Goal: Task Accomplishment & Management: Manage account settings

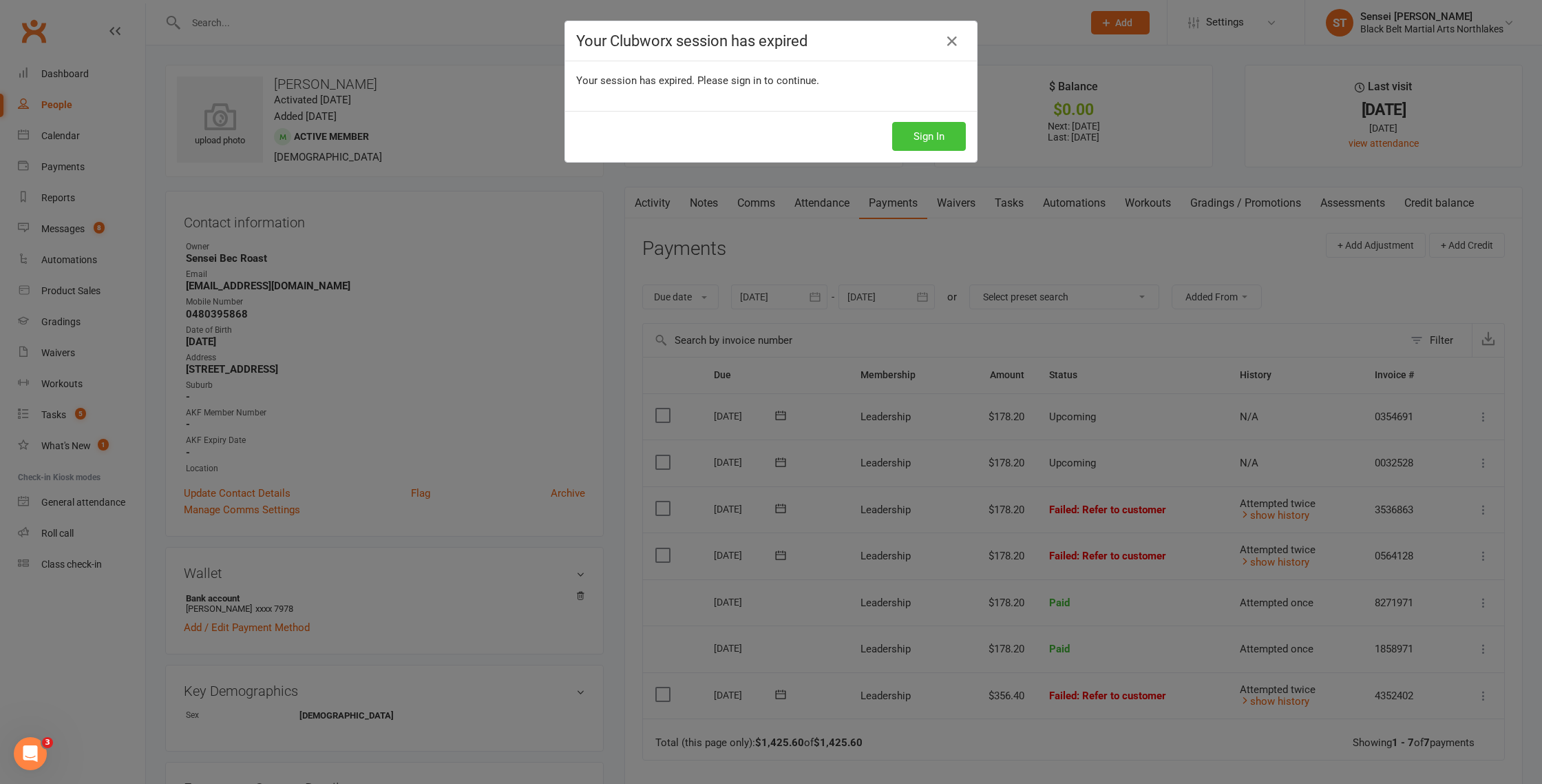
click at [928, 142] on button "Sign In" at bounding box center [929, 136] width 73 height 29
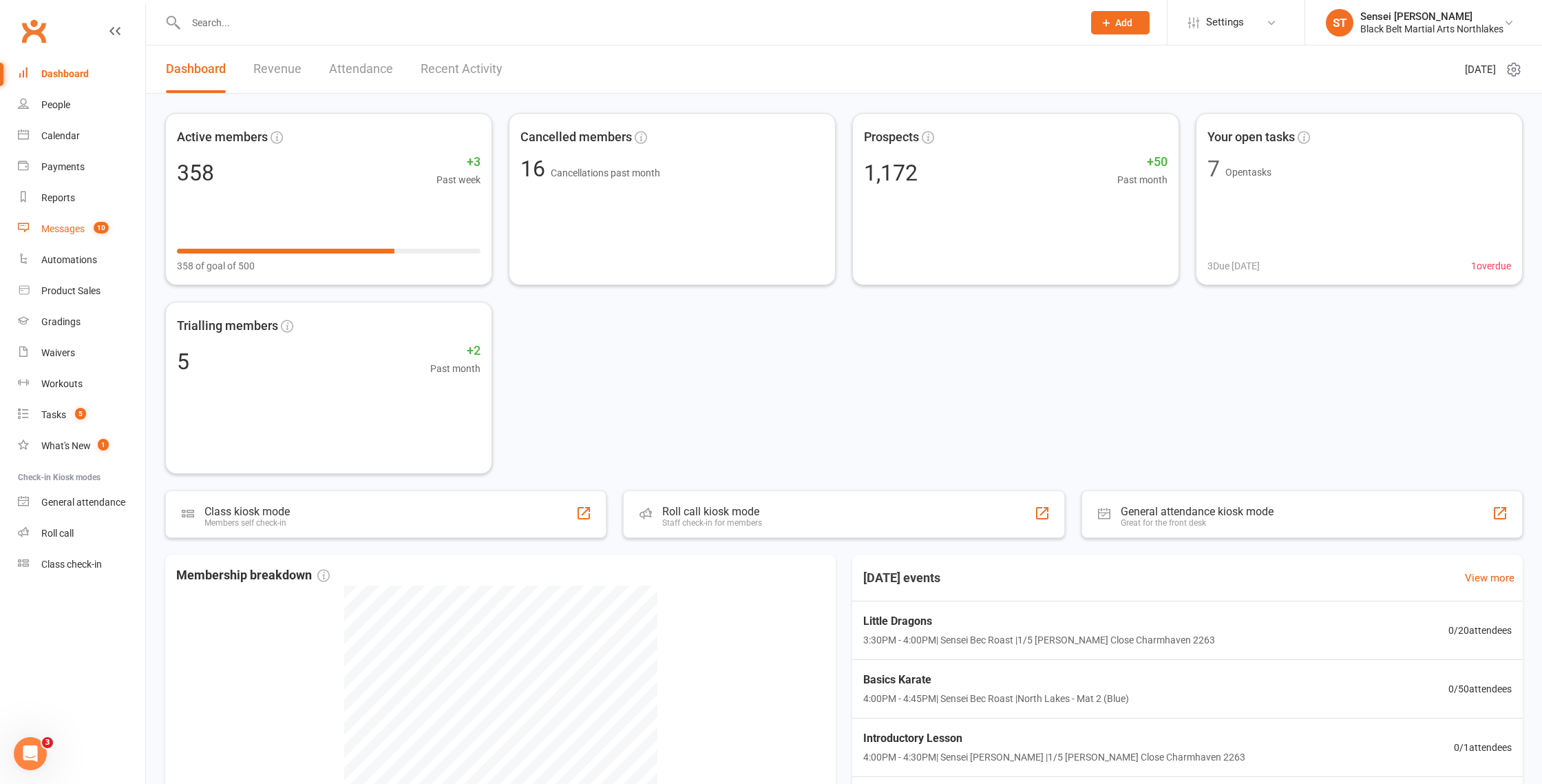
click at [58, 231] on div "Messages" at bounding box center [63, 228] width 43 height 11
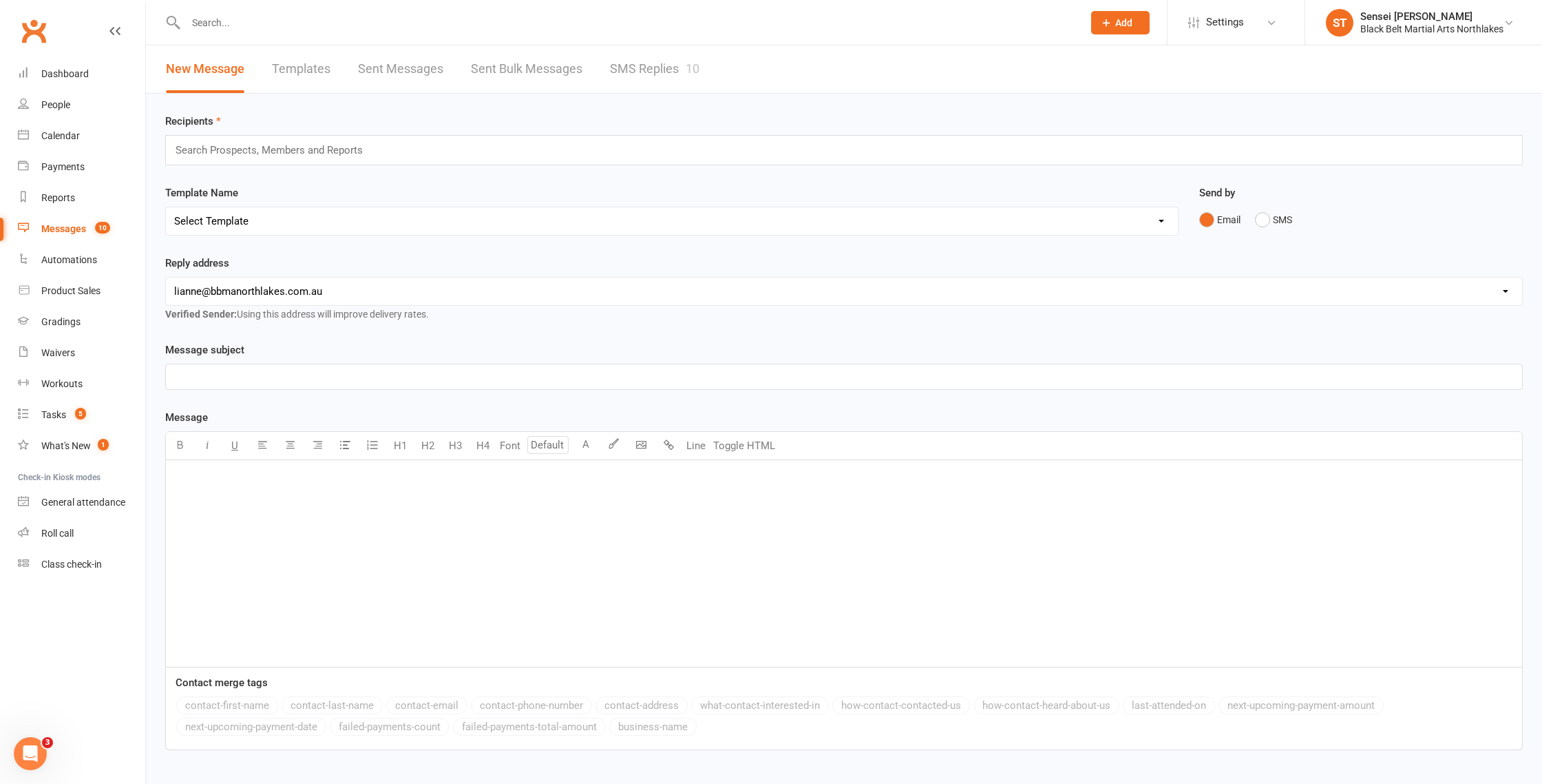
click at [652, 69] on link "SMS Replies 10" at bounding box center [655, 69] width 90 height 47
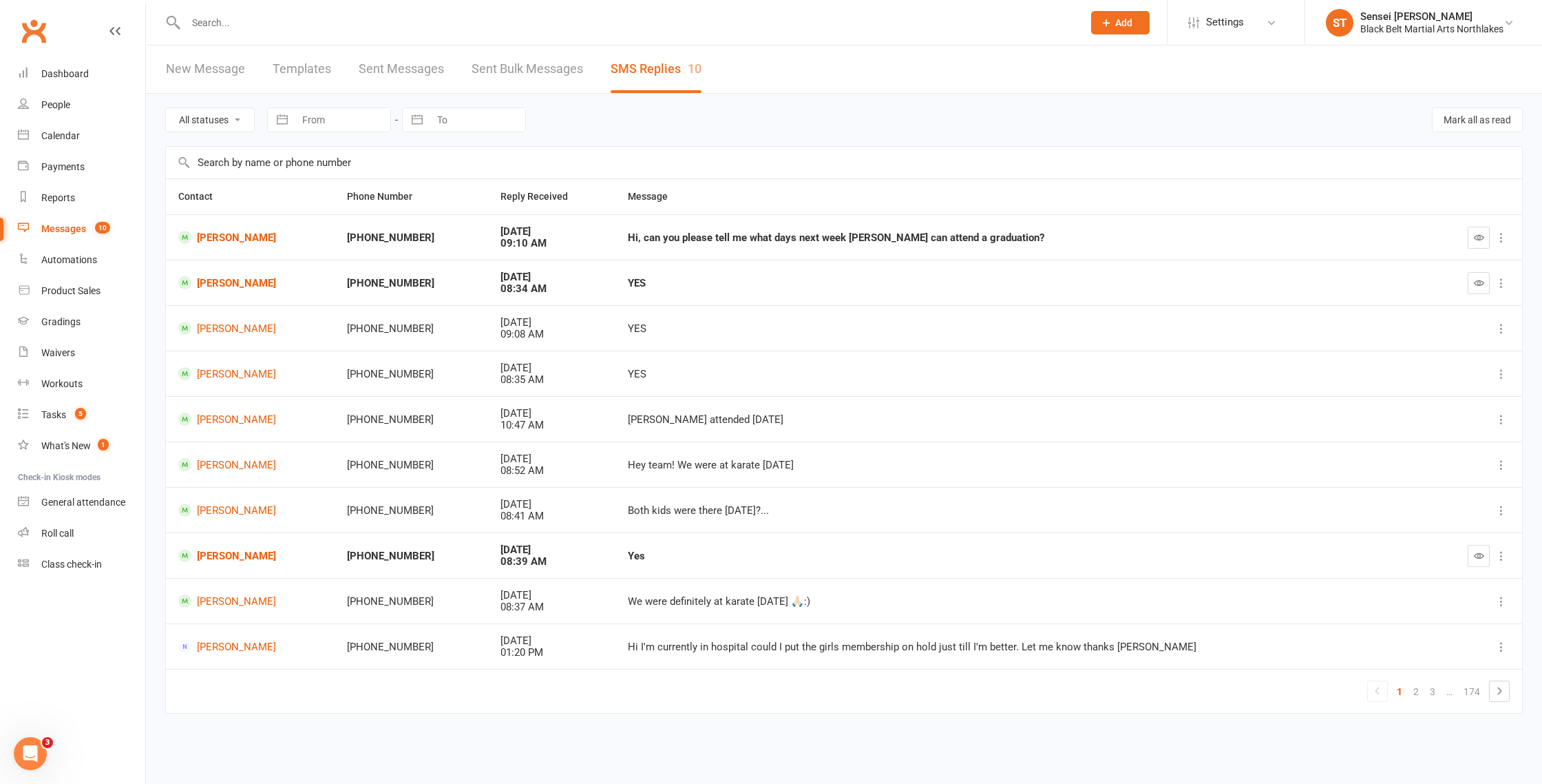
click at [227, 30] on input "text" at bounding box center [628, 23] width 892 height 19
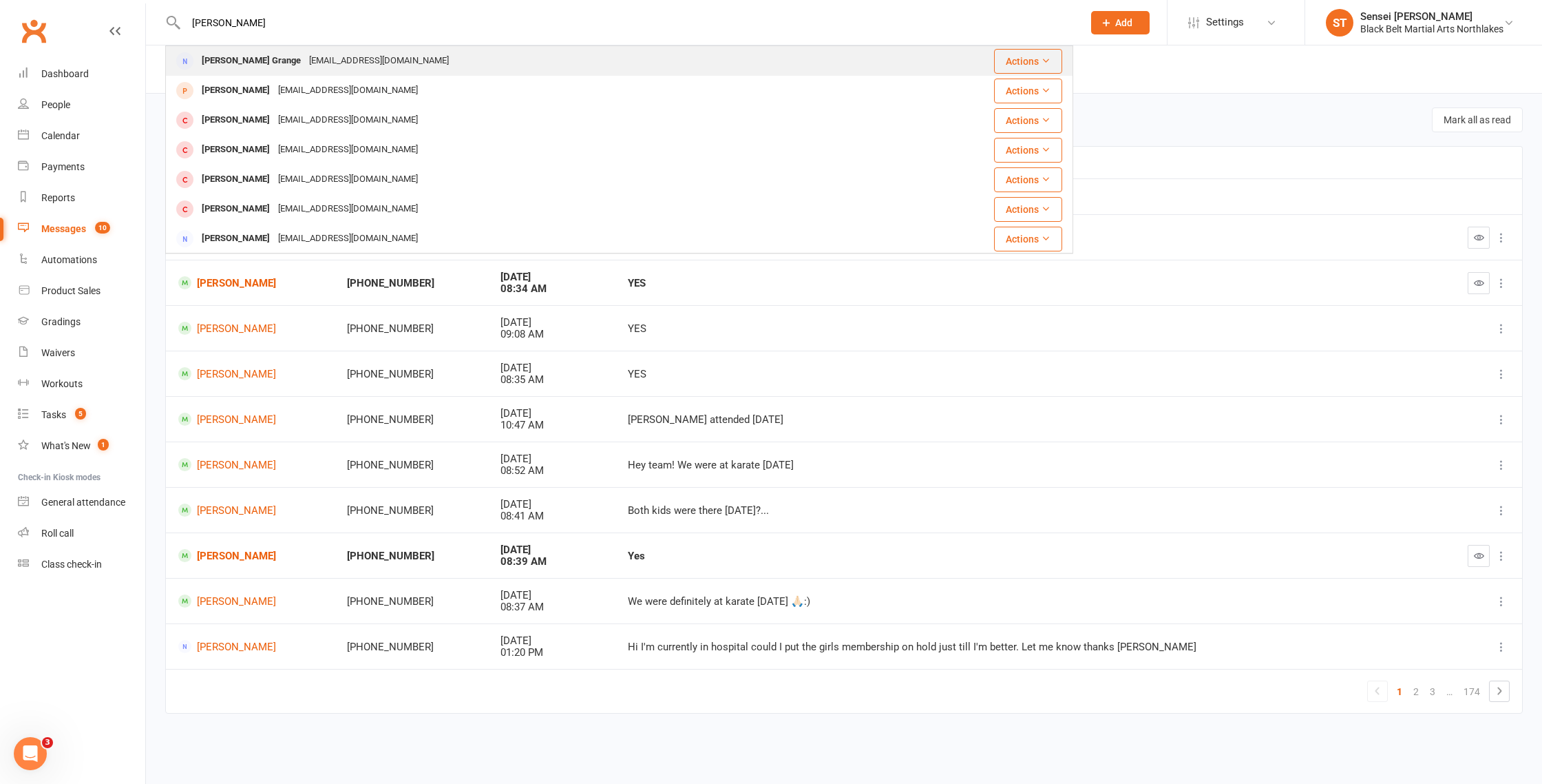
type input "[PERSON_NAME]"
click at [227, 67] on div "[PERSON_NAME] Grange" at bounding box center [251, 61] width 107 height 20
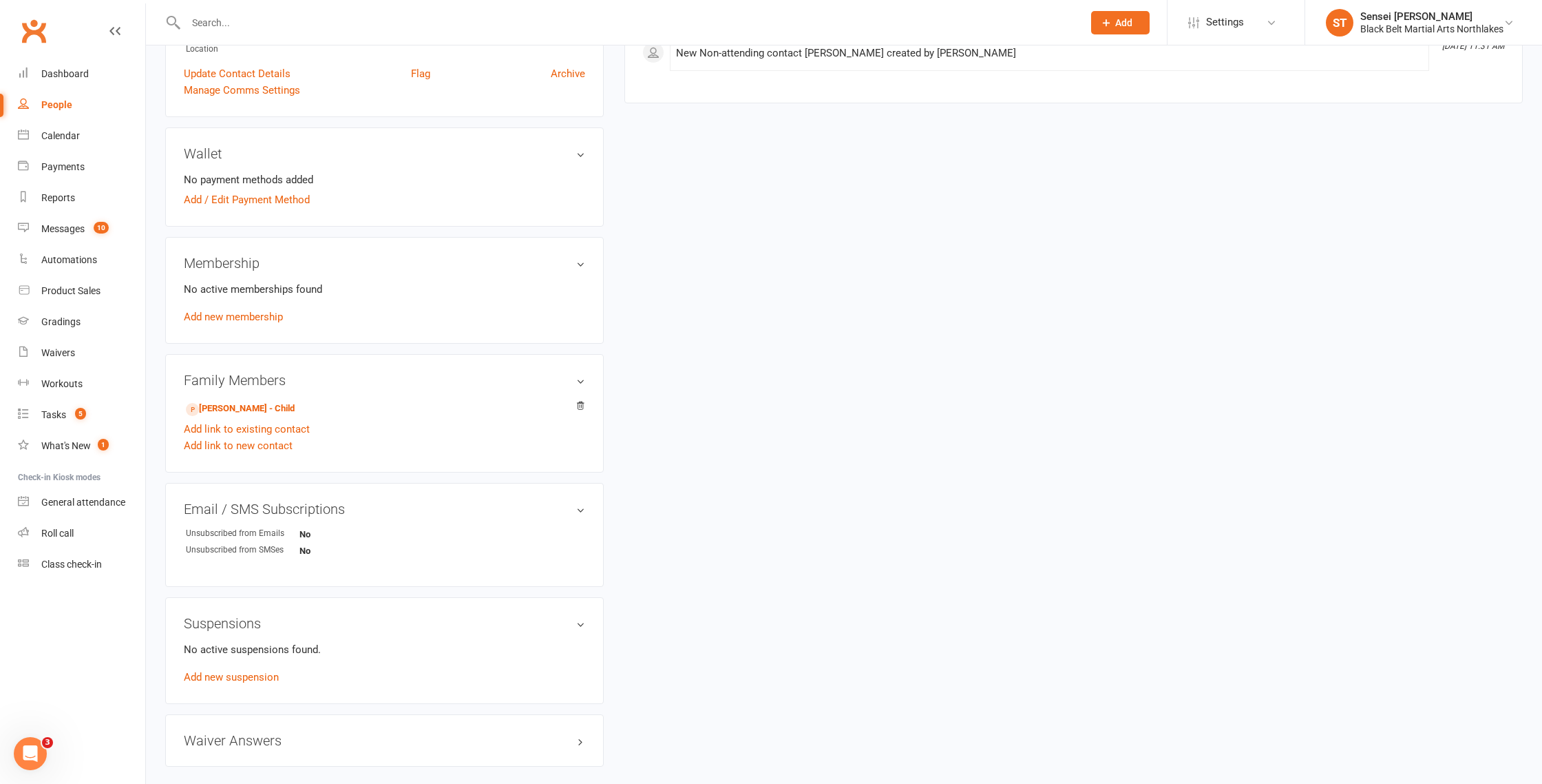
scroll to position [423, 0]
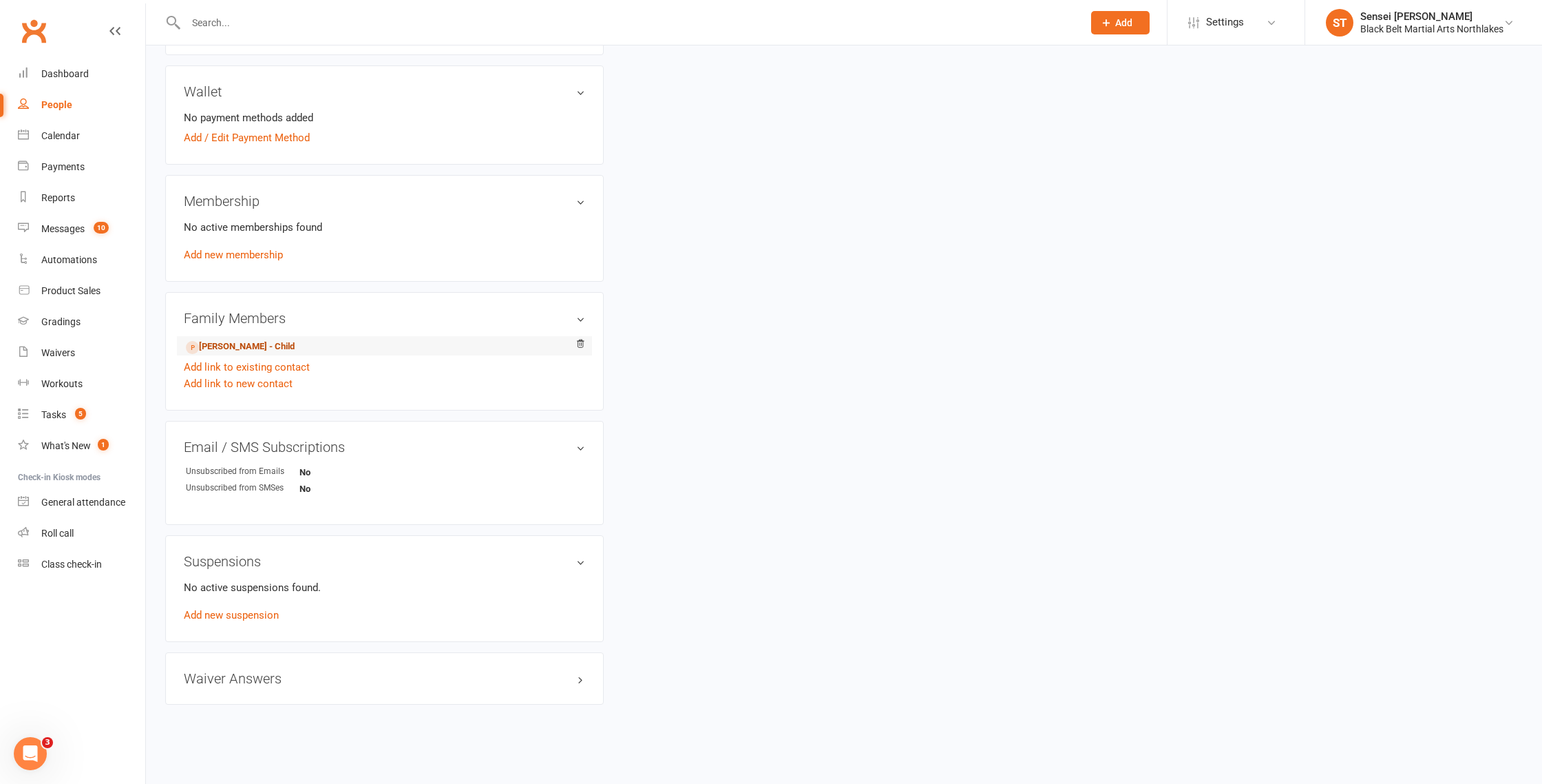
click at [233, 349] on link "[PERSON_NAME] - Child" at bounding box center [240, 347] width 109 height 14
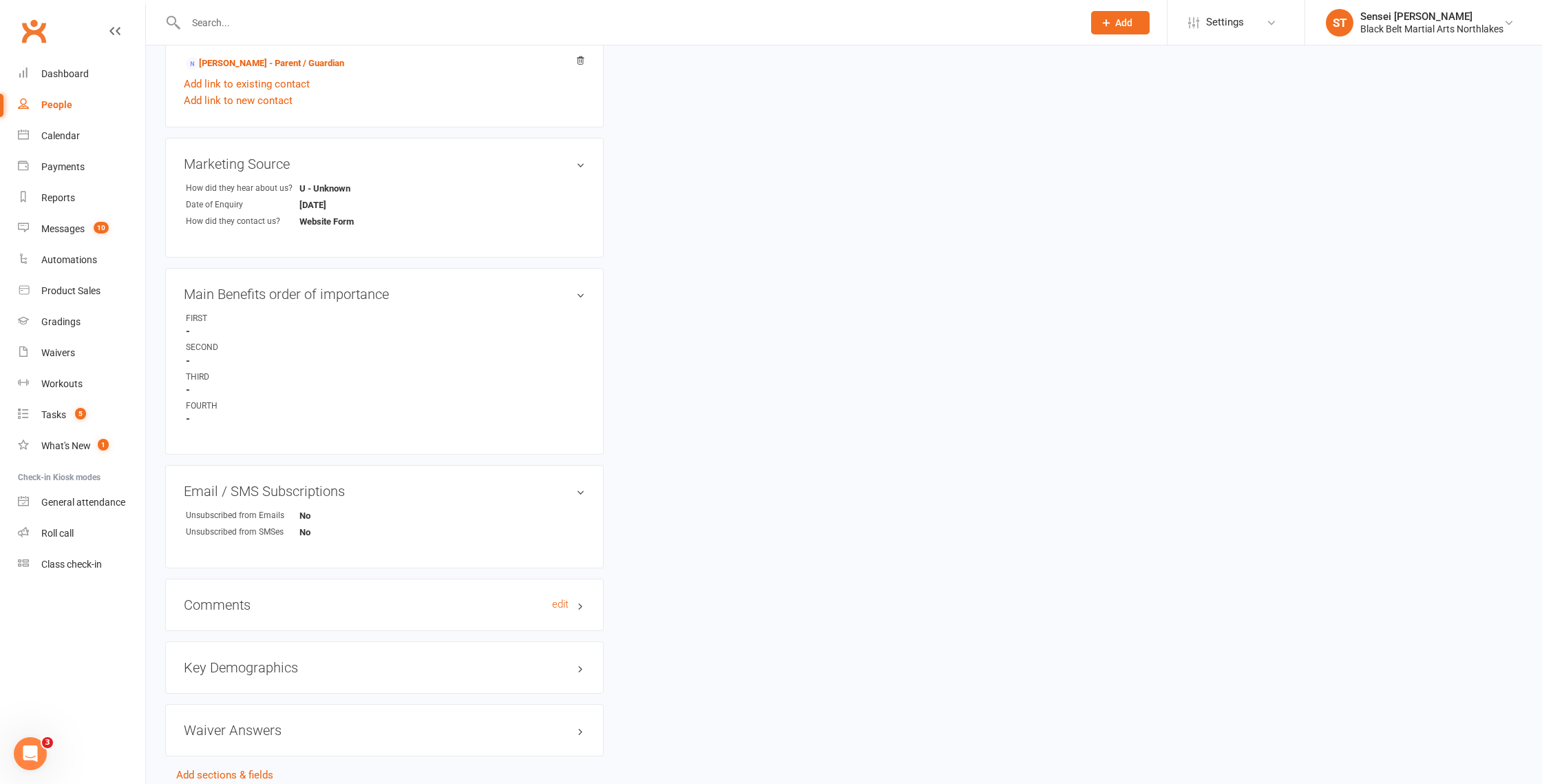
click at [210, 601] on h3 "Comments edit" at bounding box center [384, 604] width 402 height 15
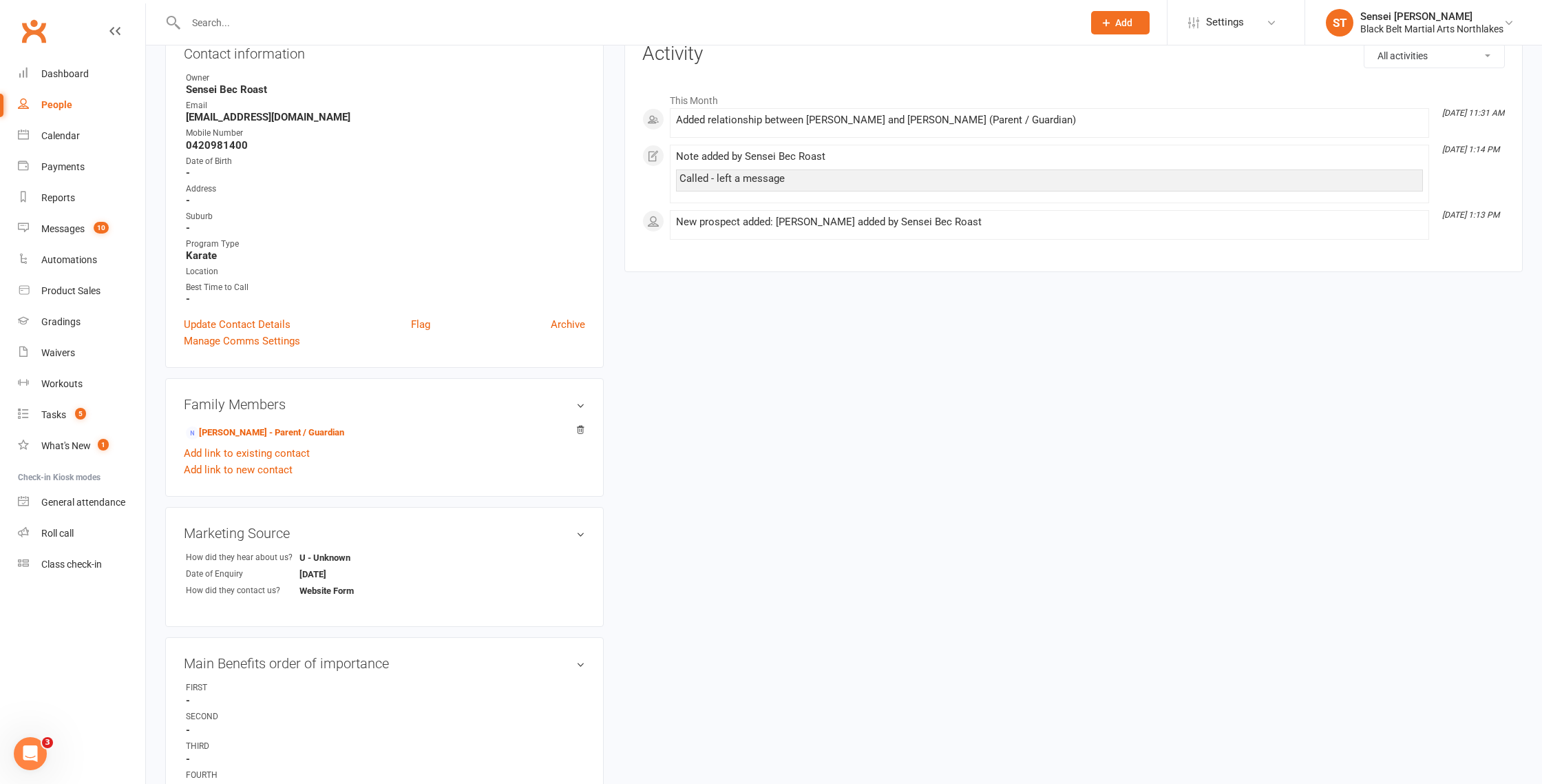
scroll to position [151, 0]
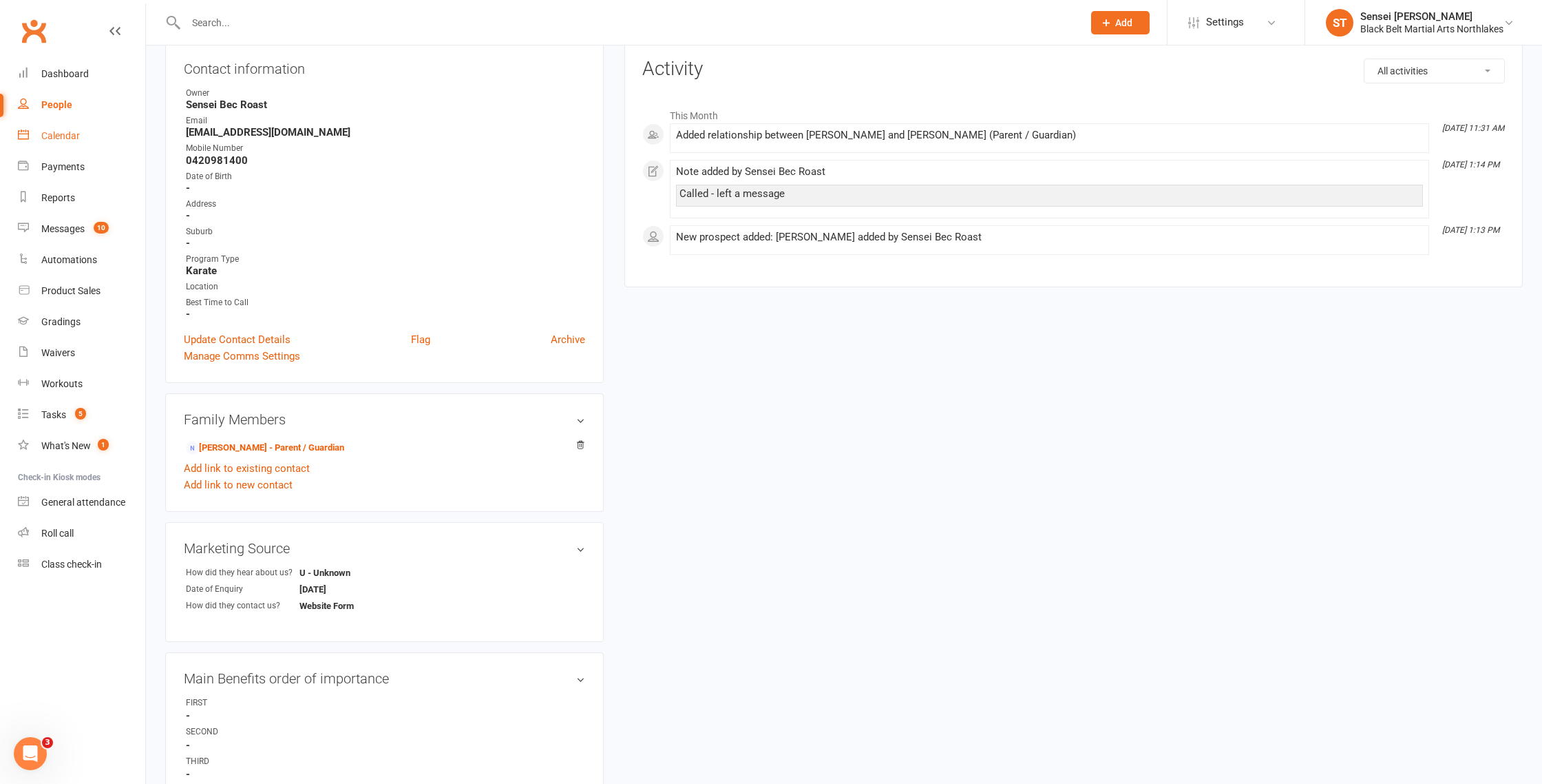
click at [60, 133] on div "Calendar" at bounding box center [61, 135] width 39 height 11
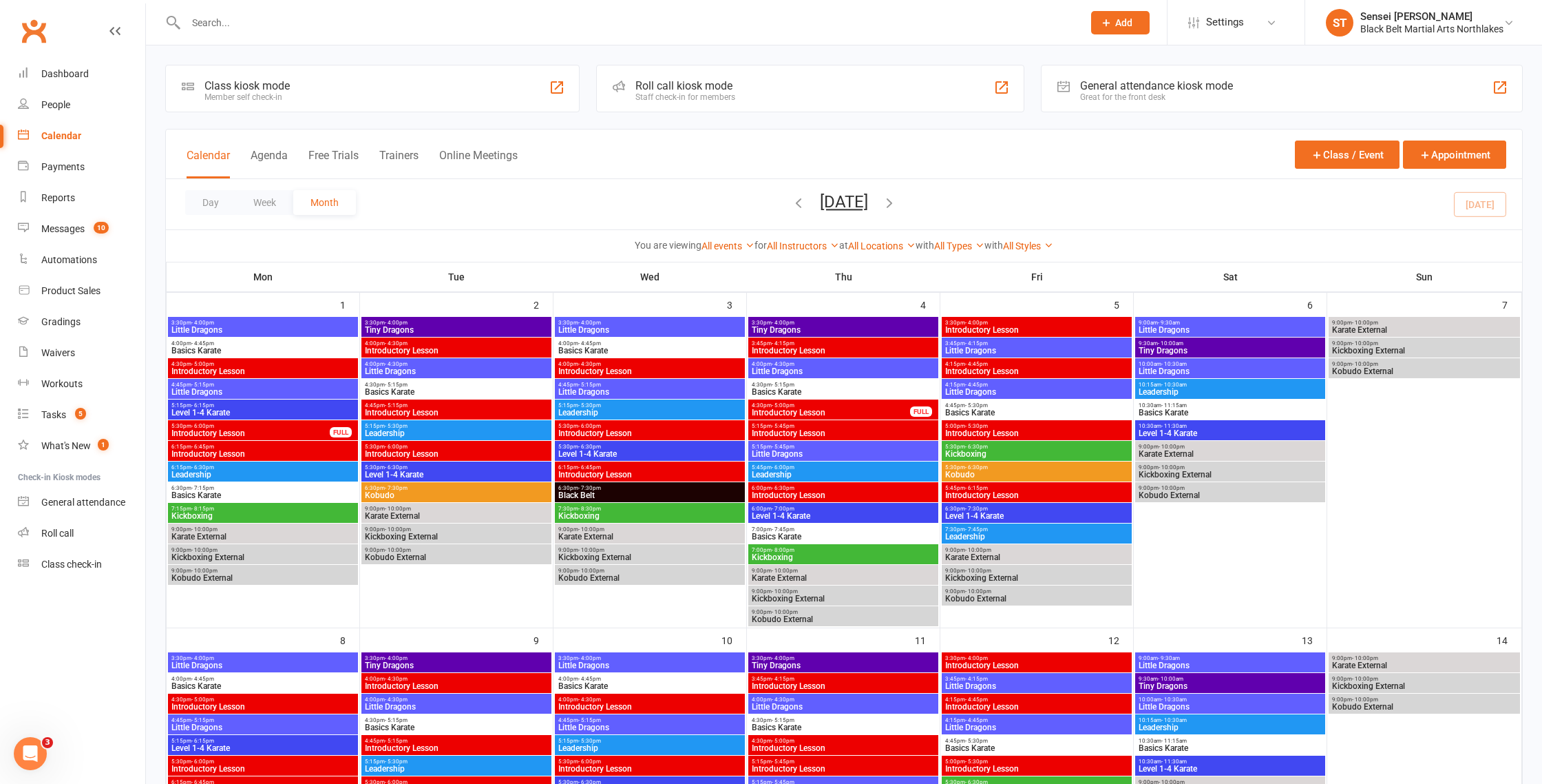
scroll to position [1, 0]
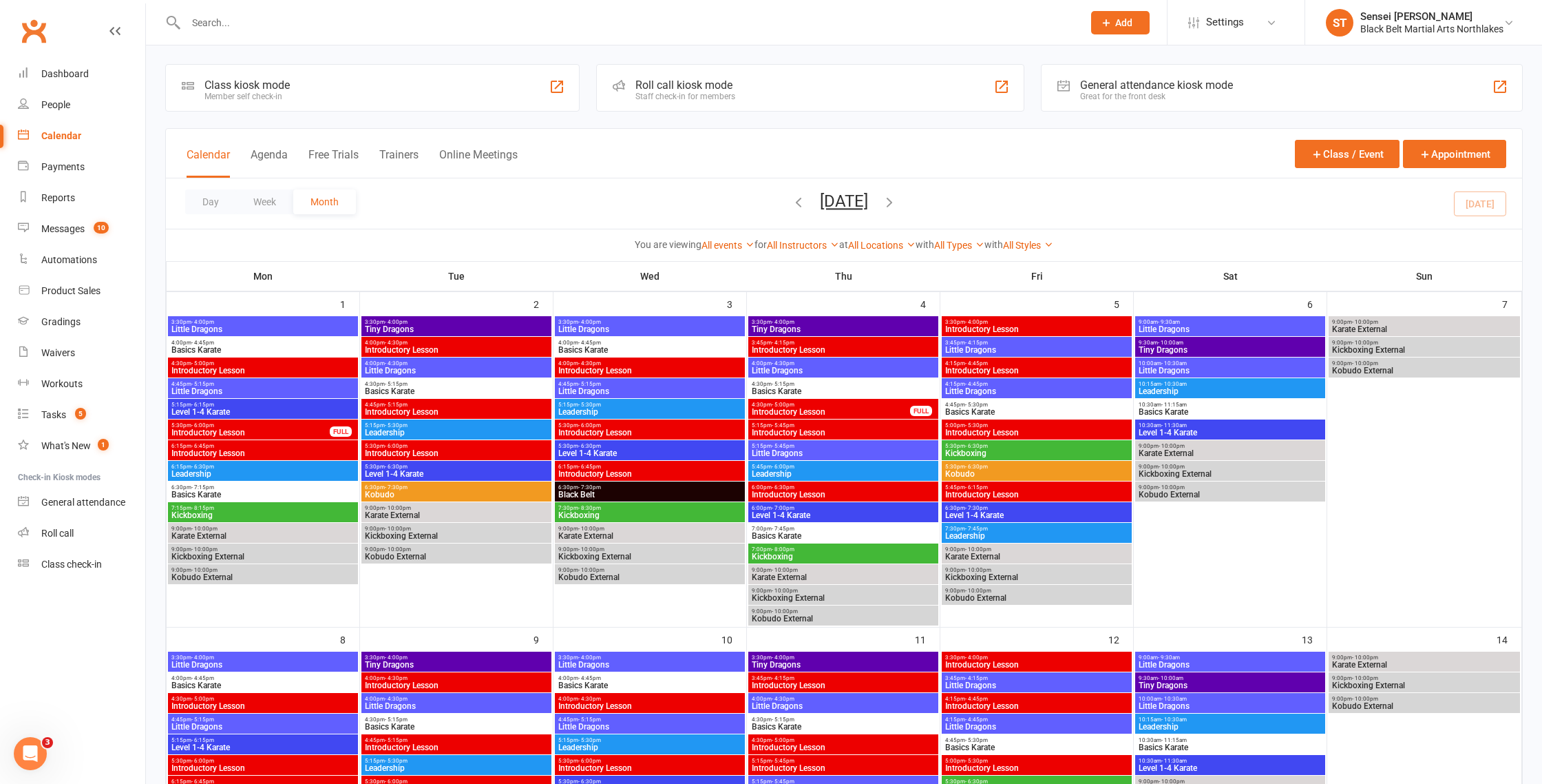
click at [262, 11] on div at bounding box center [619, 22] width 909 height 44
click at [272, 28] on input "text" at bounding box center [628, 23] width 892 height 19
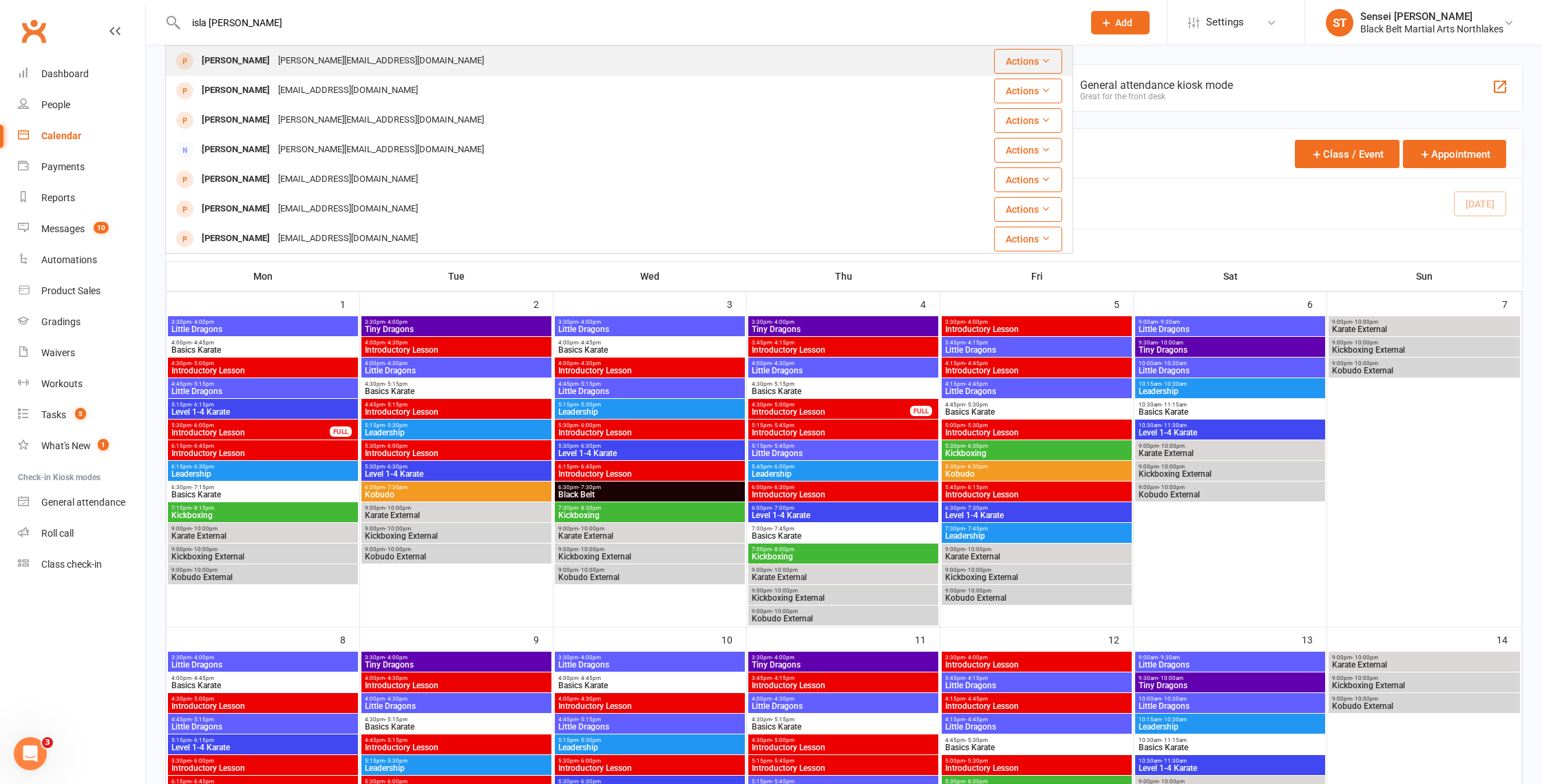
type input "isla [PERSON_NAME]"
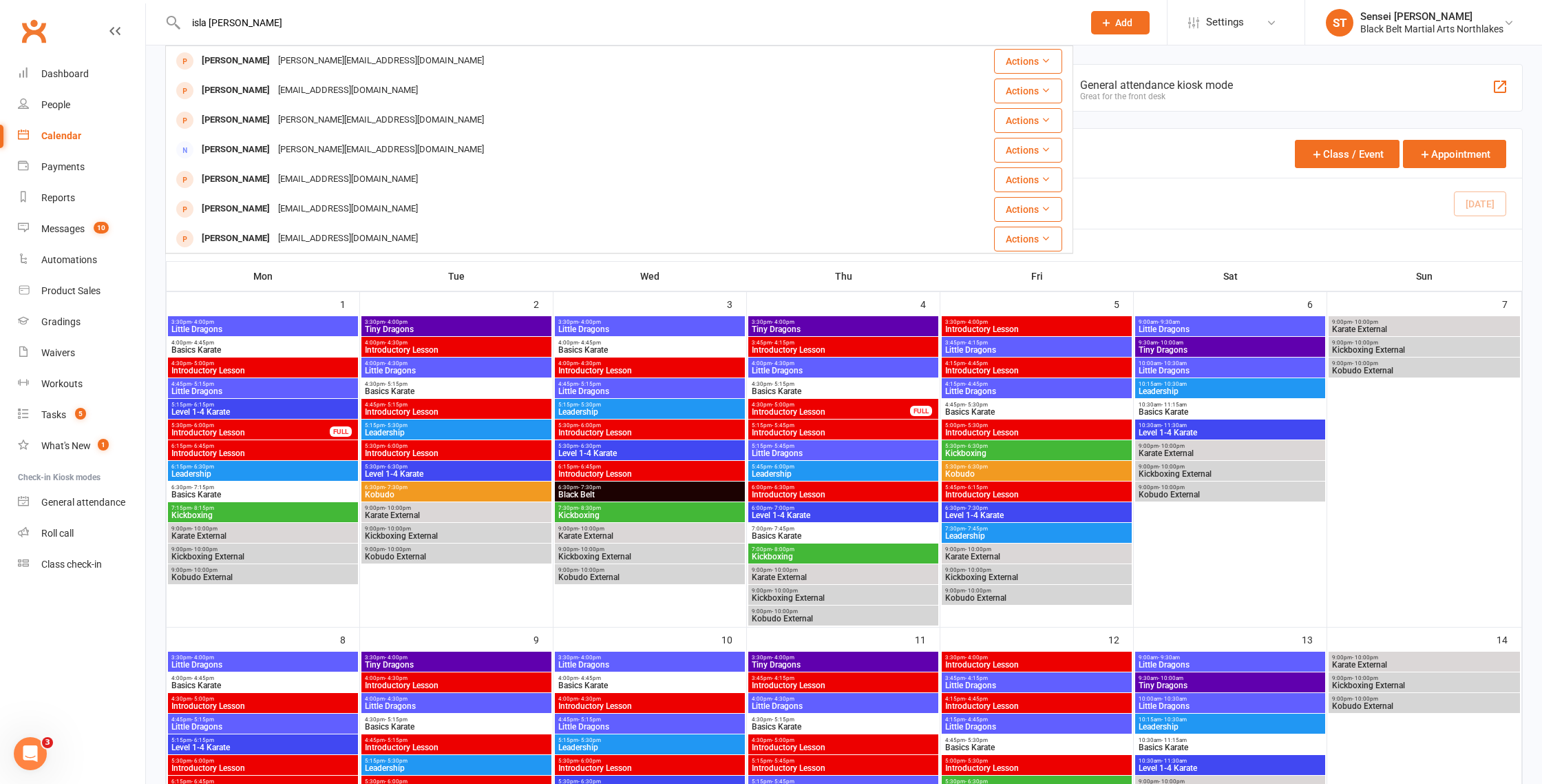
click at [223, 65] on div "[PERSON_NAME]" at bounding box center [236, 61] width 76 height 20
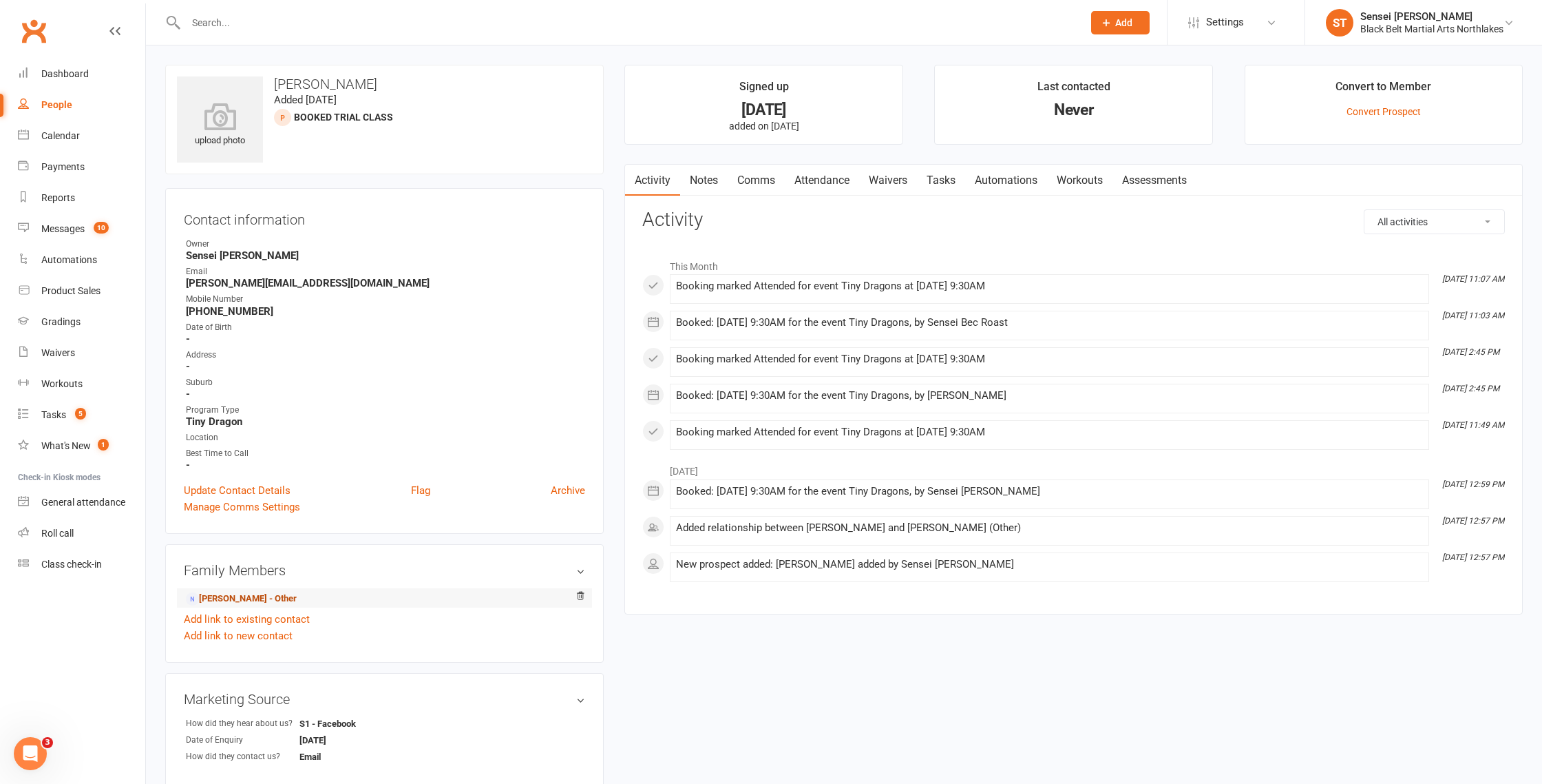
click at [248, 594] on link "[PERSON_NAME] - Other" at bounding box center [241, 599] width 111 height 14
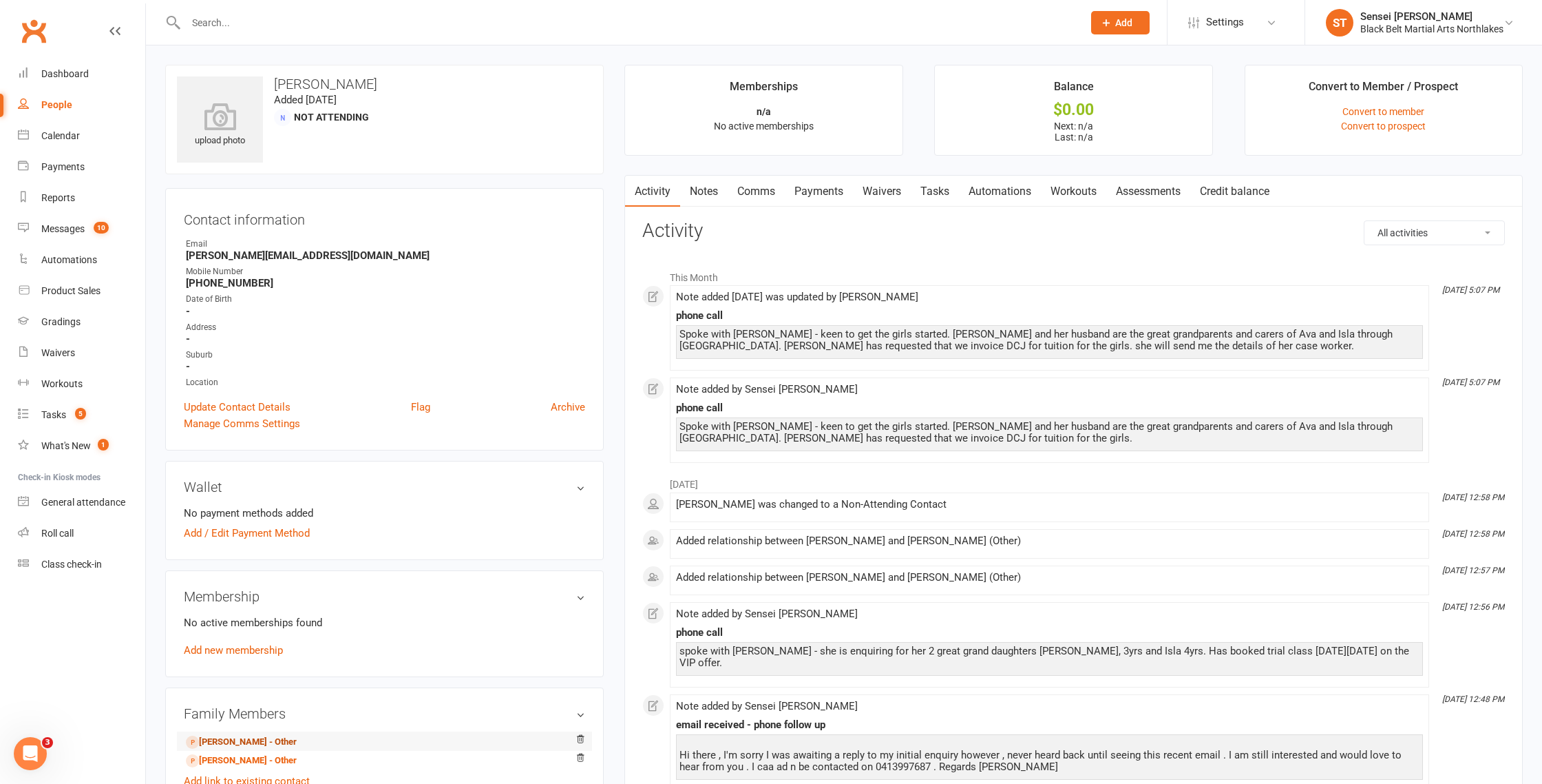
click at [241, 738] on link "[PERSON_NAME] - Other" at bounding box center [241, 742] width 111 height 14
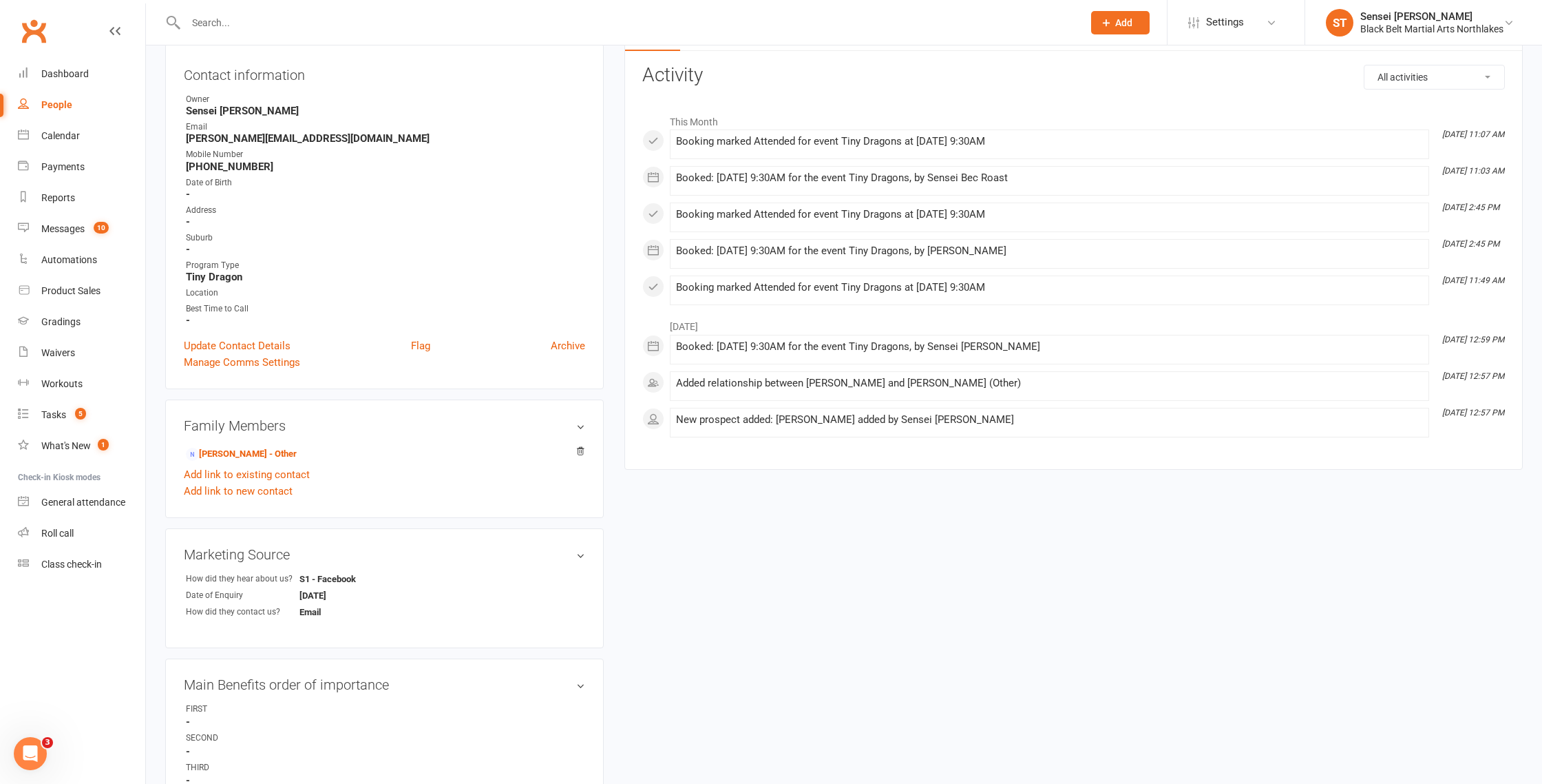
scroll to position [149, 0]
click at [228, 445] on link "[PERSON_NAME] - Other" at bounding box center [241, 450] width 111 height 14
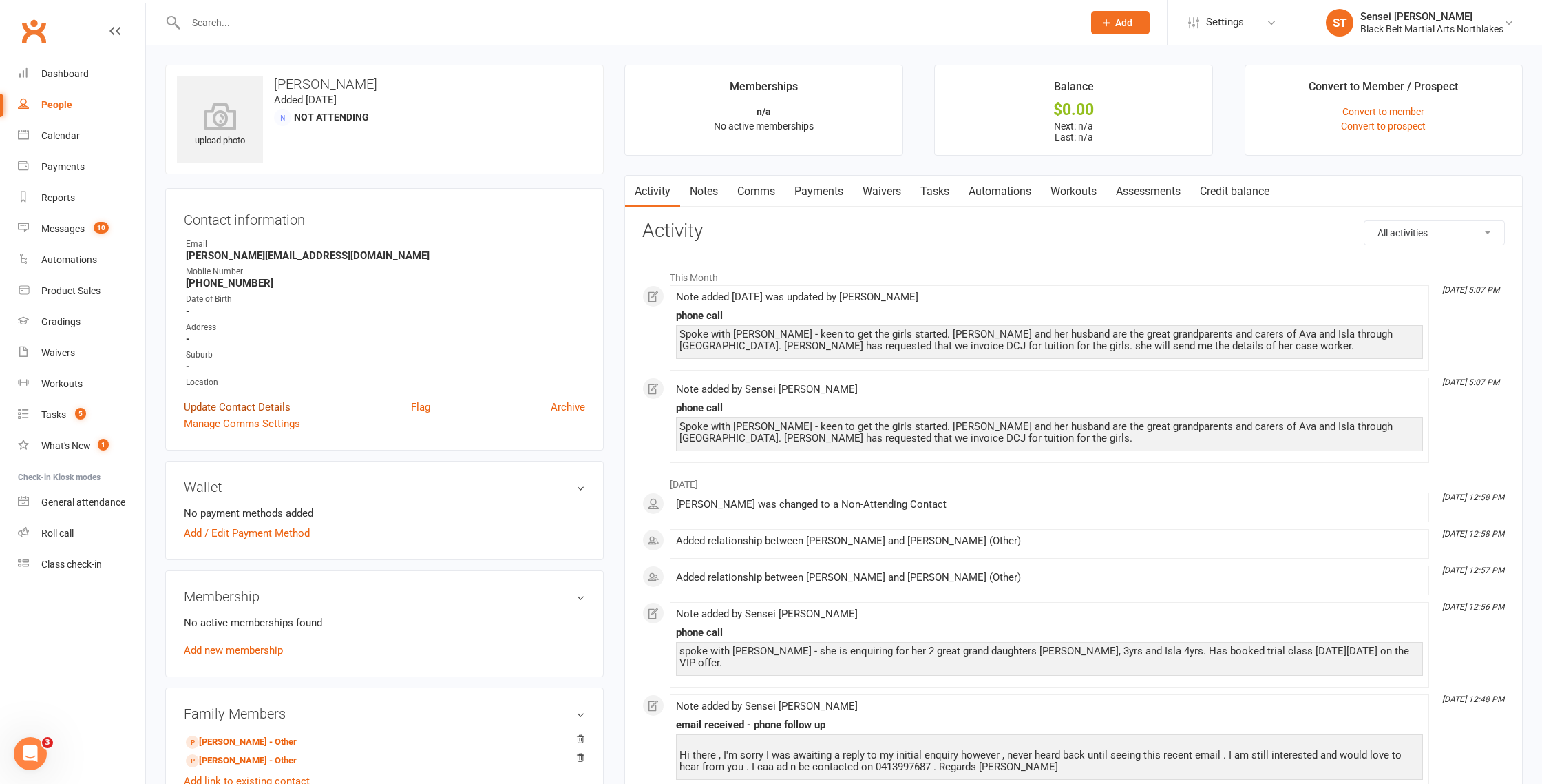
click at [240, 408] on link "Update Contact Details" at bounding box center [237, 406] width 107 height 16
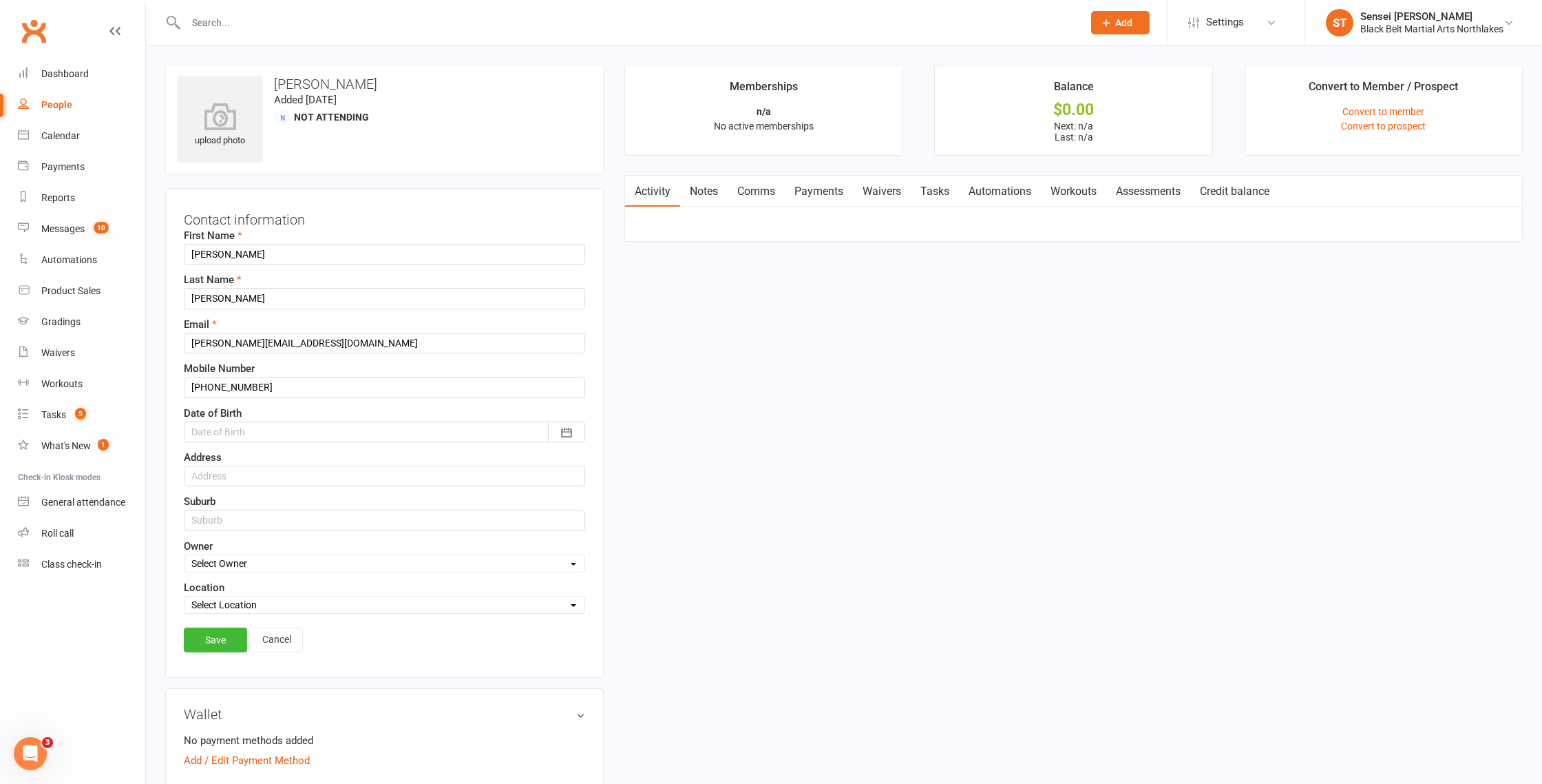
scroll to position [65, 0]
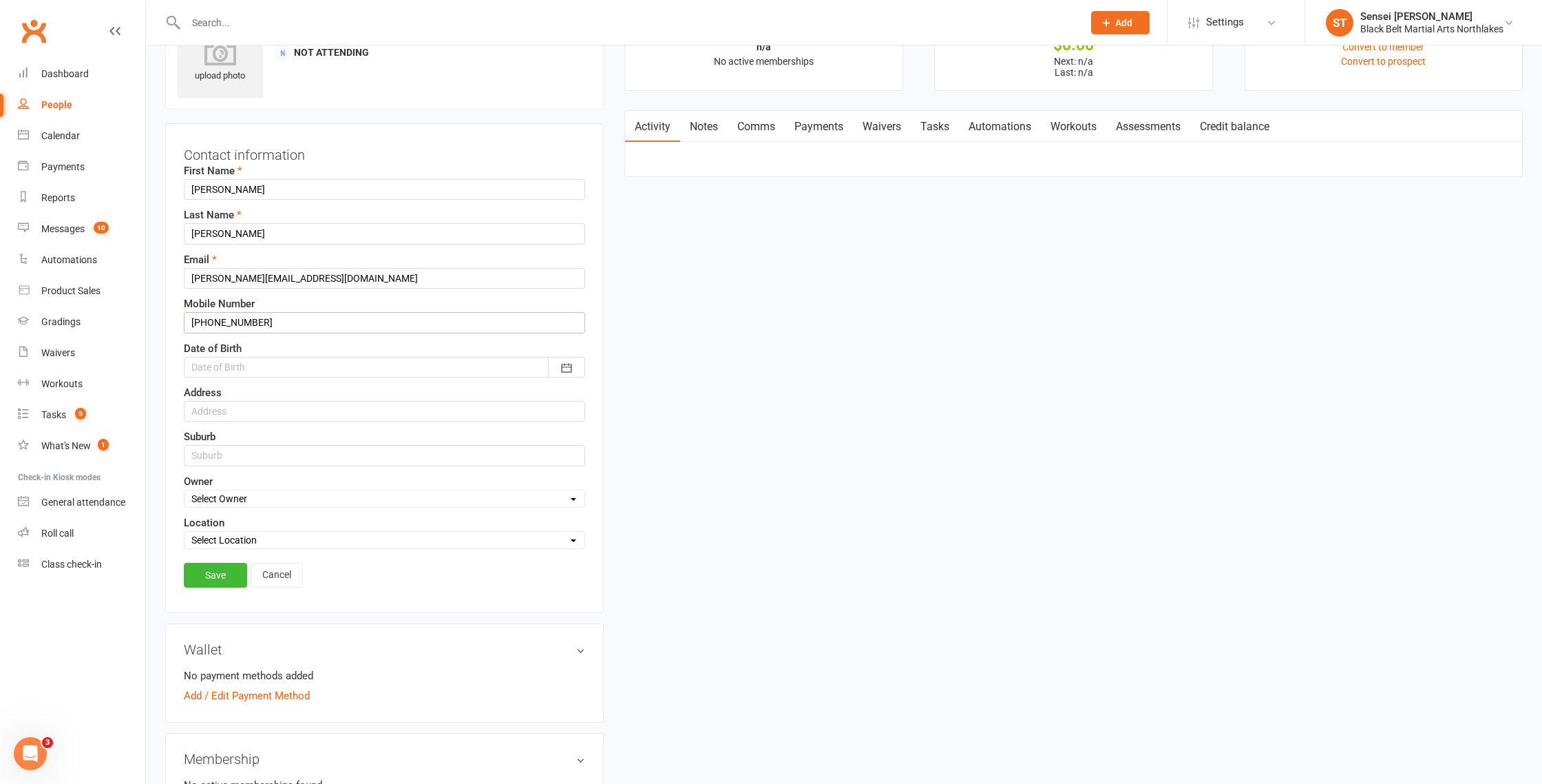
click at [208, 322] on input "[PHONE_NUMBER]" at bounding box center [384, 322] width 402 height 20
type input "0413997687"
click at [219, 580] on link "Save" at bounding box center [215, 575] width 64 height 25
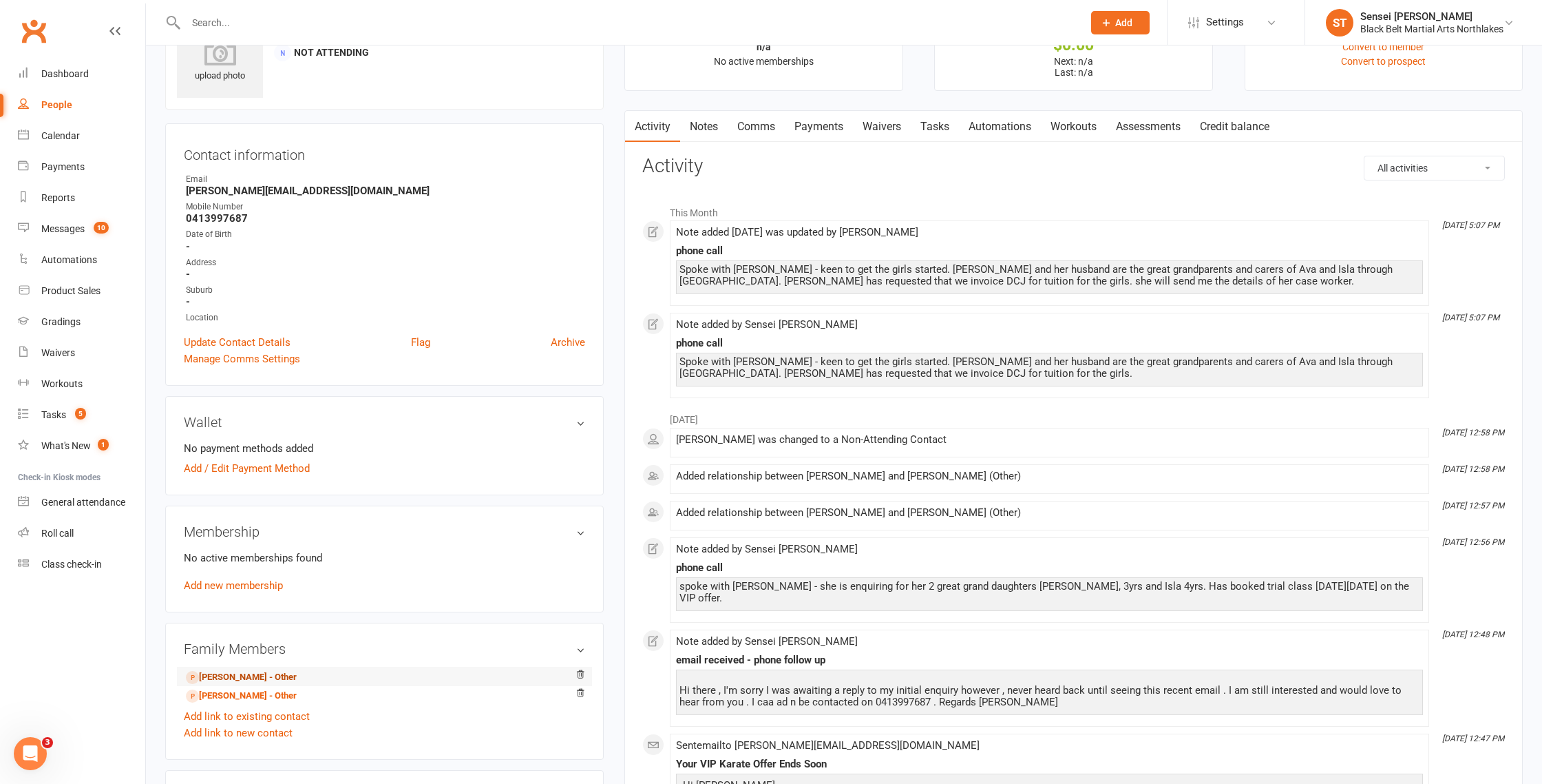
click at [243, 678] on link "[PERSON_NAME] - Other" at bounding box center [241, 677] width 111 height 14
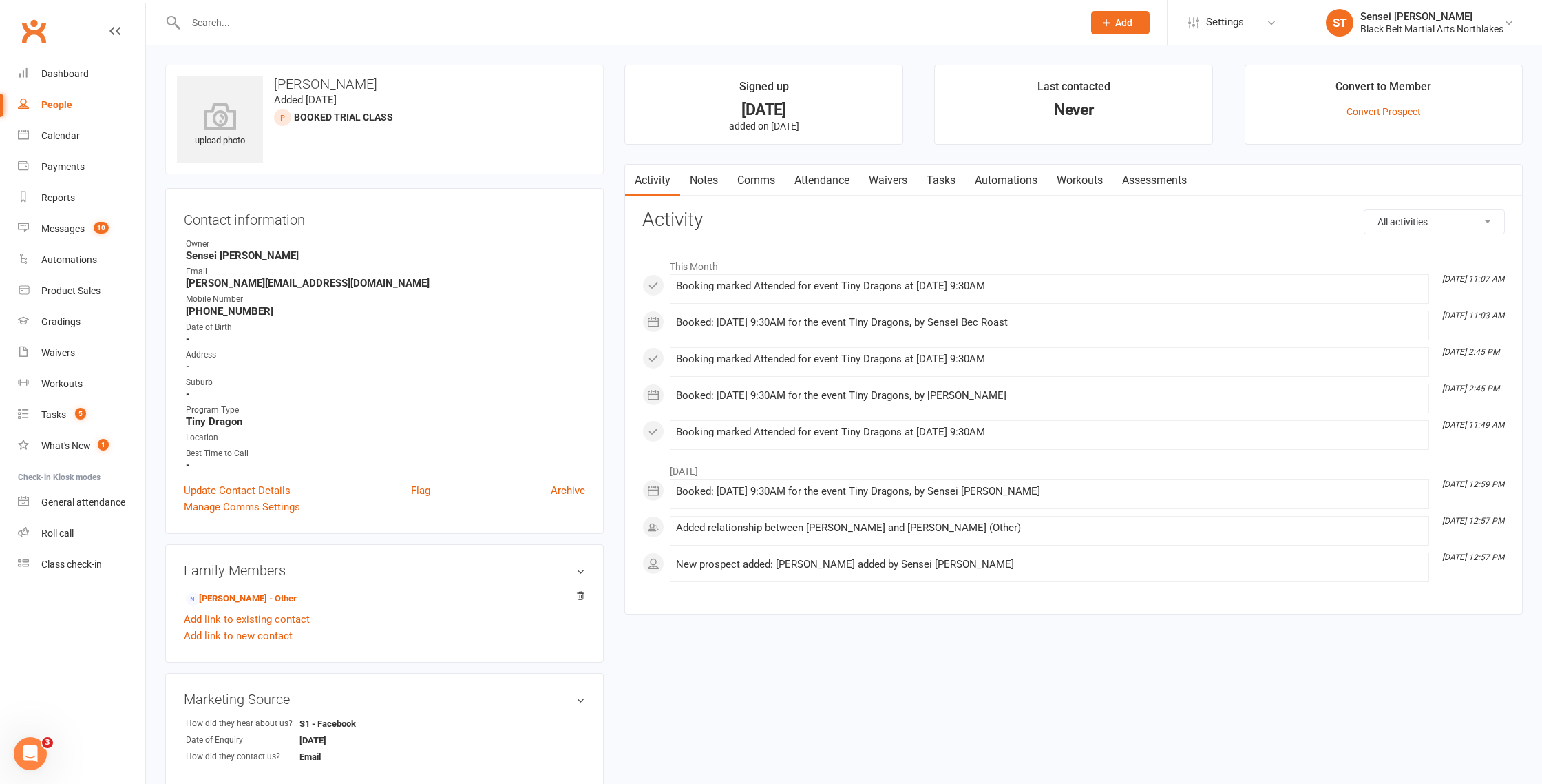
click at [822, 177] on link "Attendance" at bounding box center [822, 180] width 74 height 32
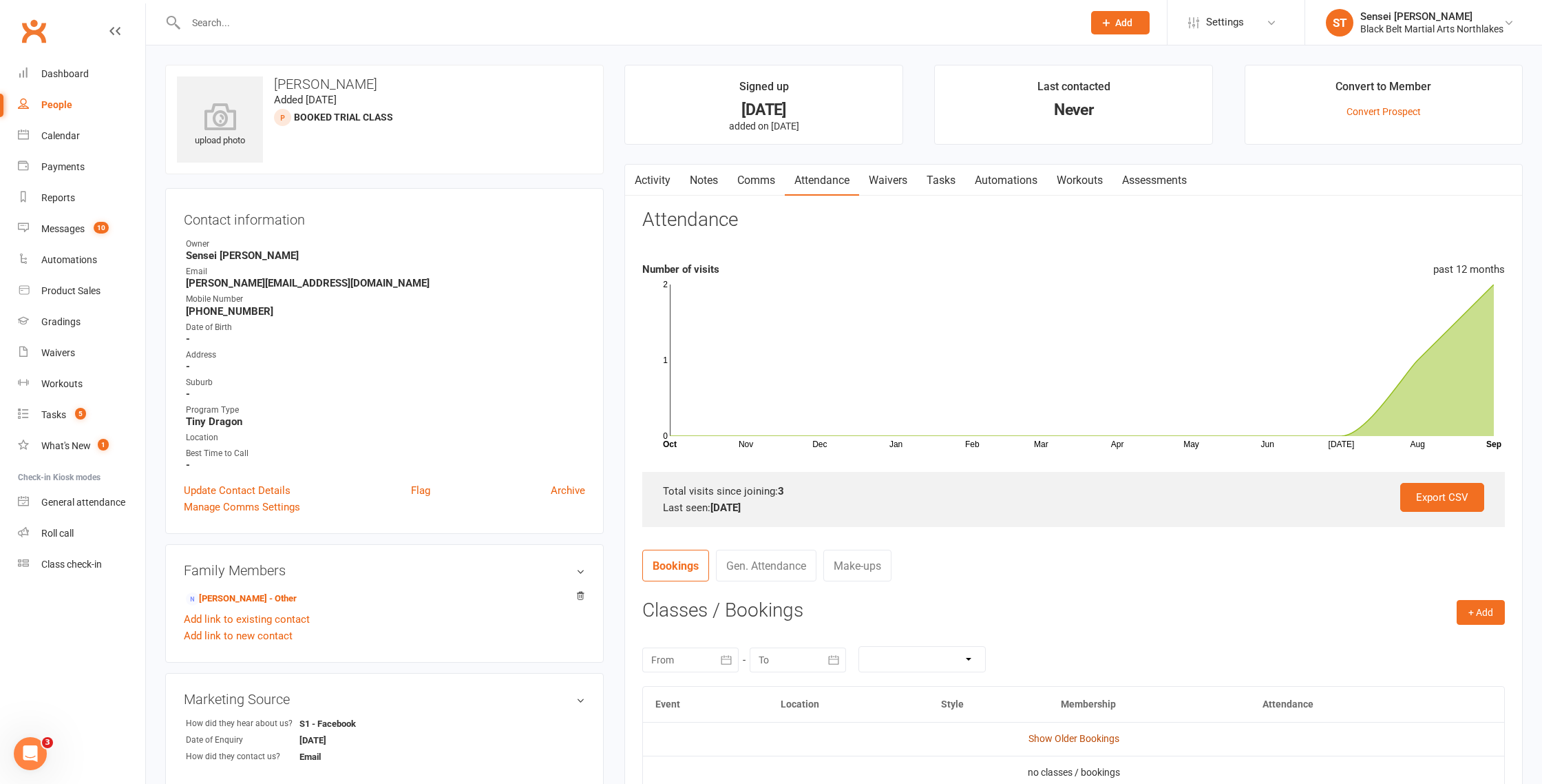
click at [1055, 738] on link "Show Older Bookings" at bounding box center [1074, 738] width 91 height 11
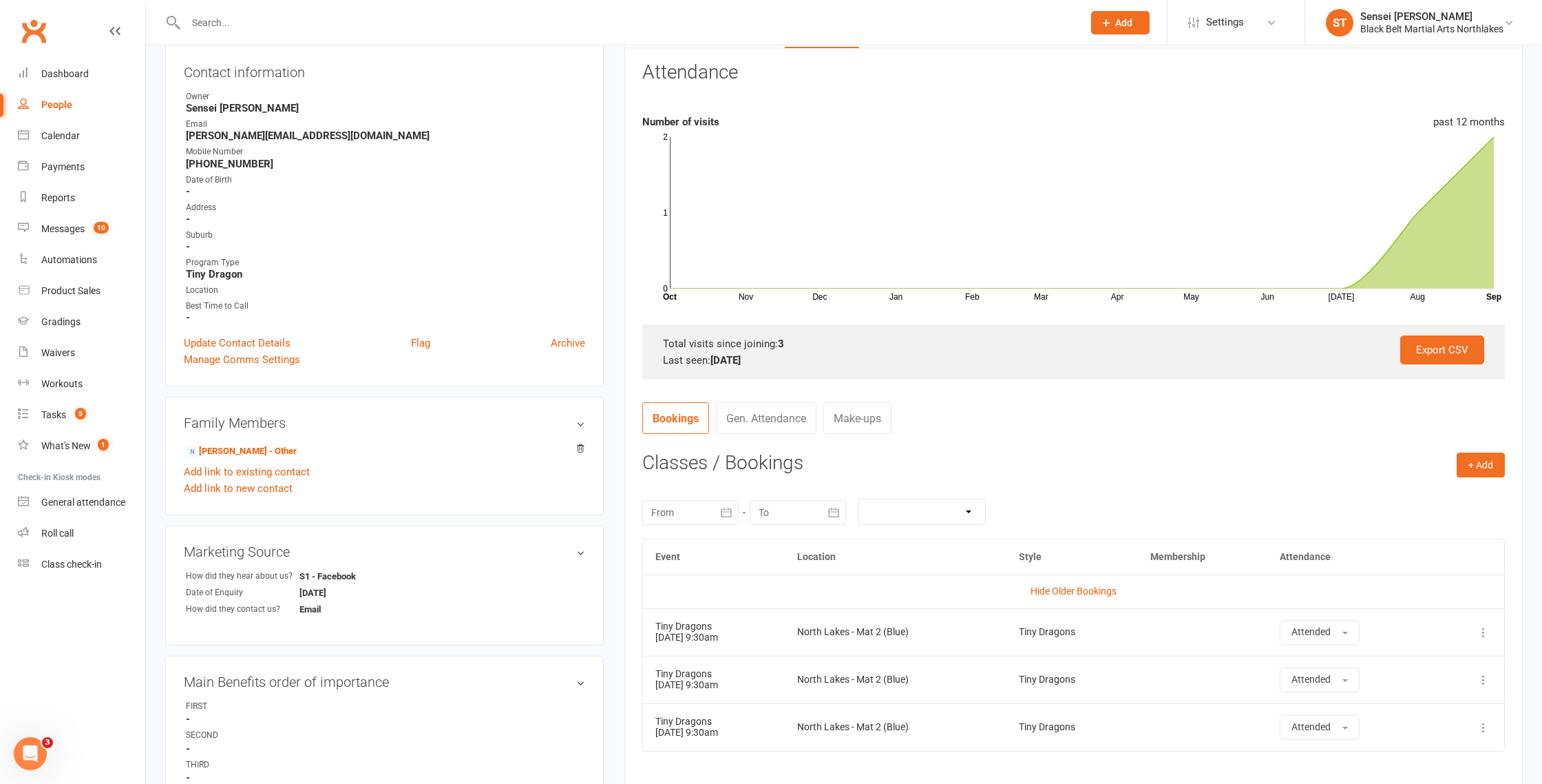
scroll to position [46, 0]
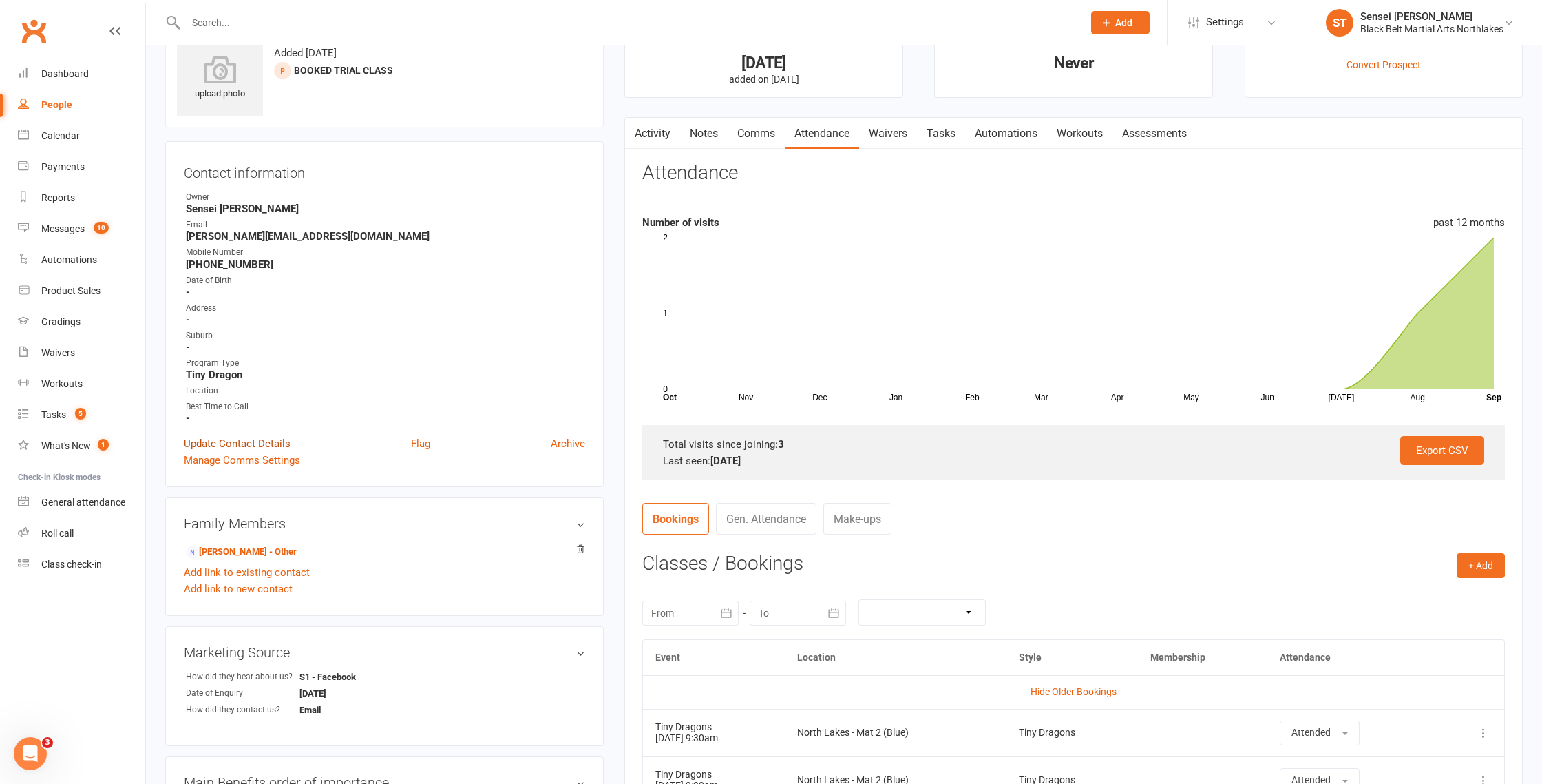
click at [227, 446] on link "Update Contact Details" at bounding box center [237, 443] width 107 height 16
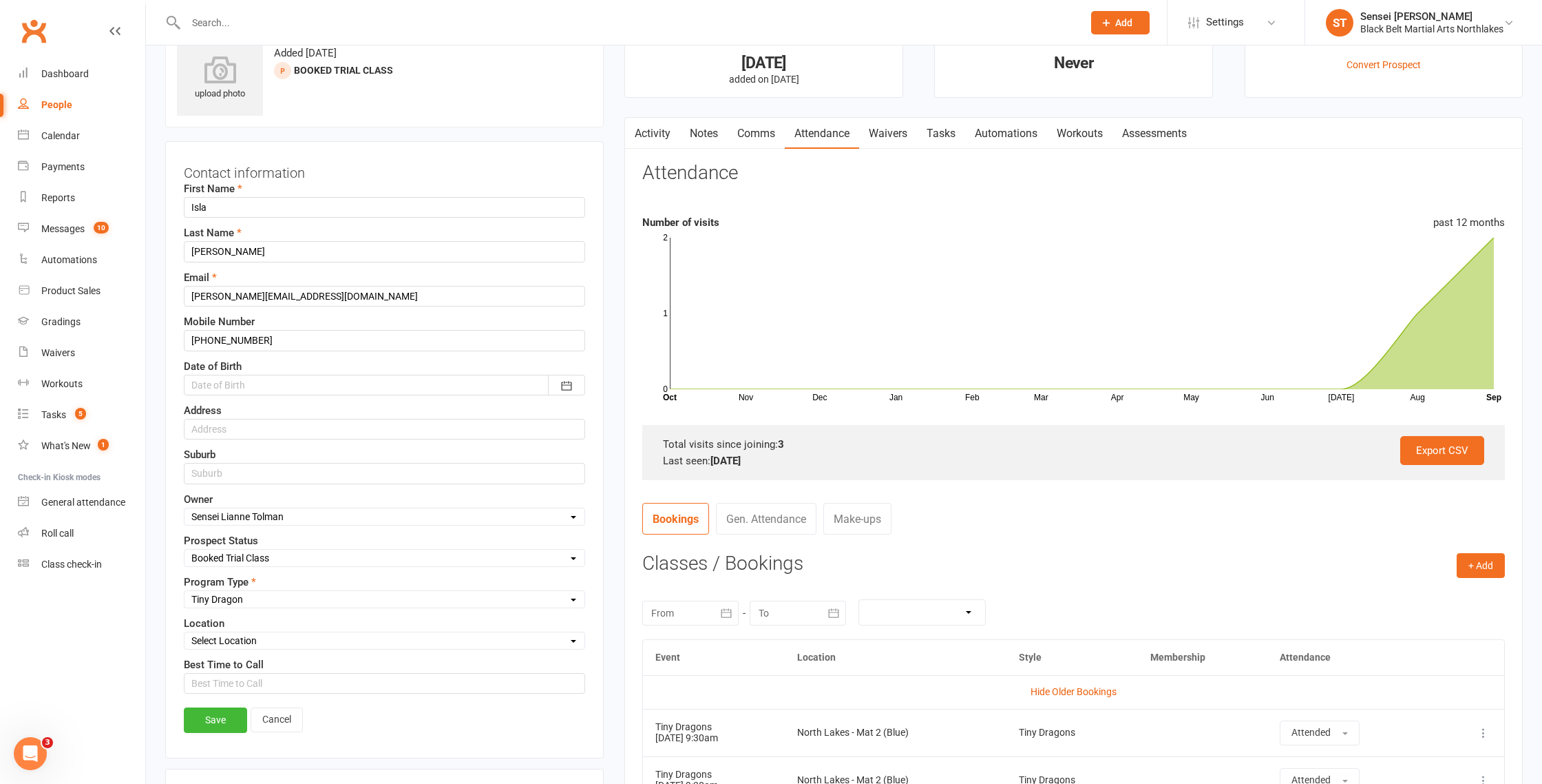
scroll to position [65, 0]
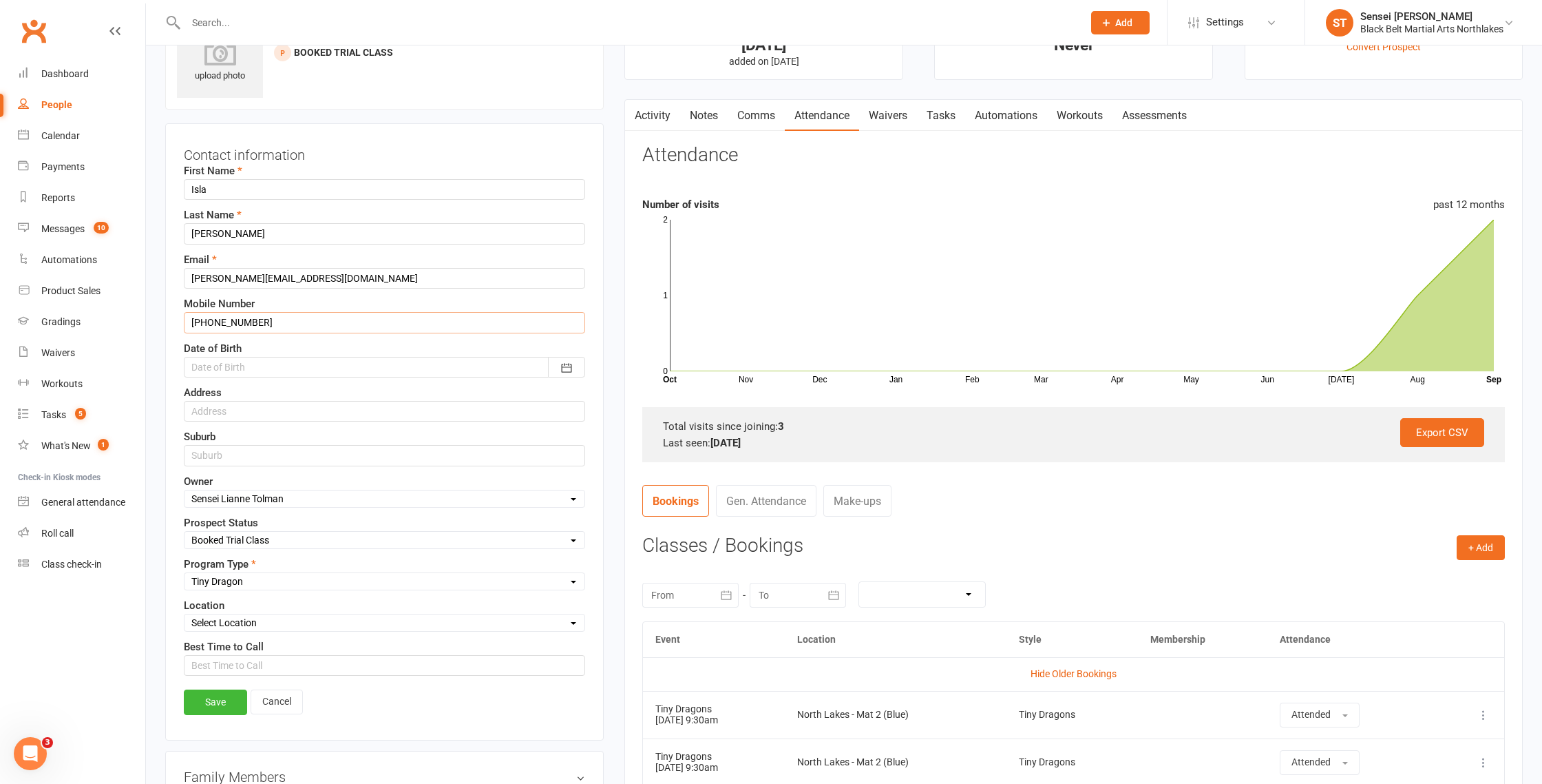
click at [208, 321] on input "[PHONE_NUMBER]" at bounding box center [384, 322] width 402 height 20
type input "0413997687"
click at [217, 706] on link "Save" at bounding box center [215, 702] width 64 height 25
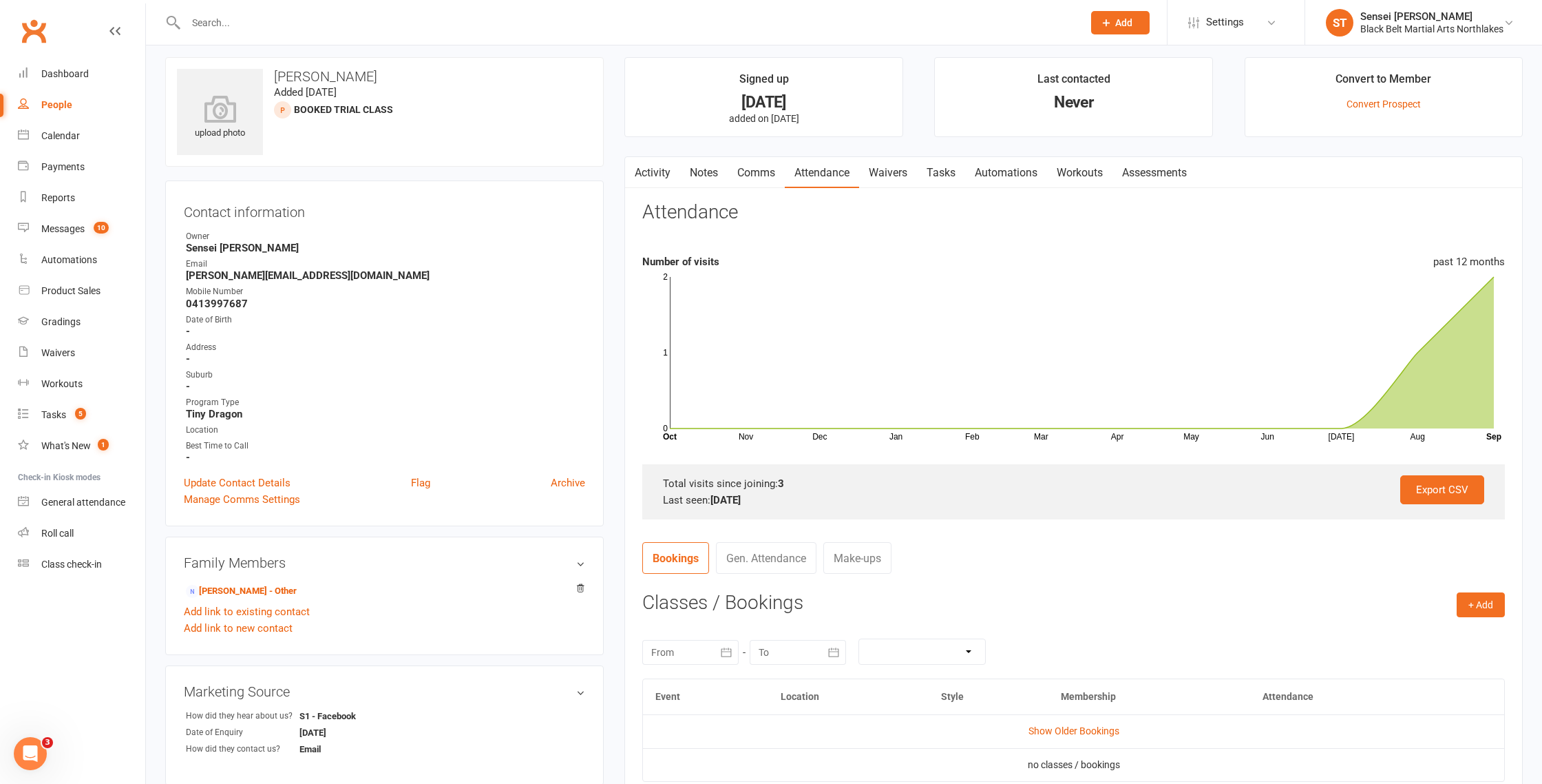
scroll to position [0, 0]
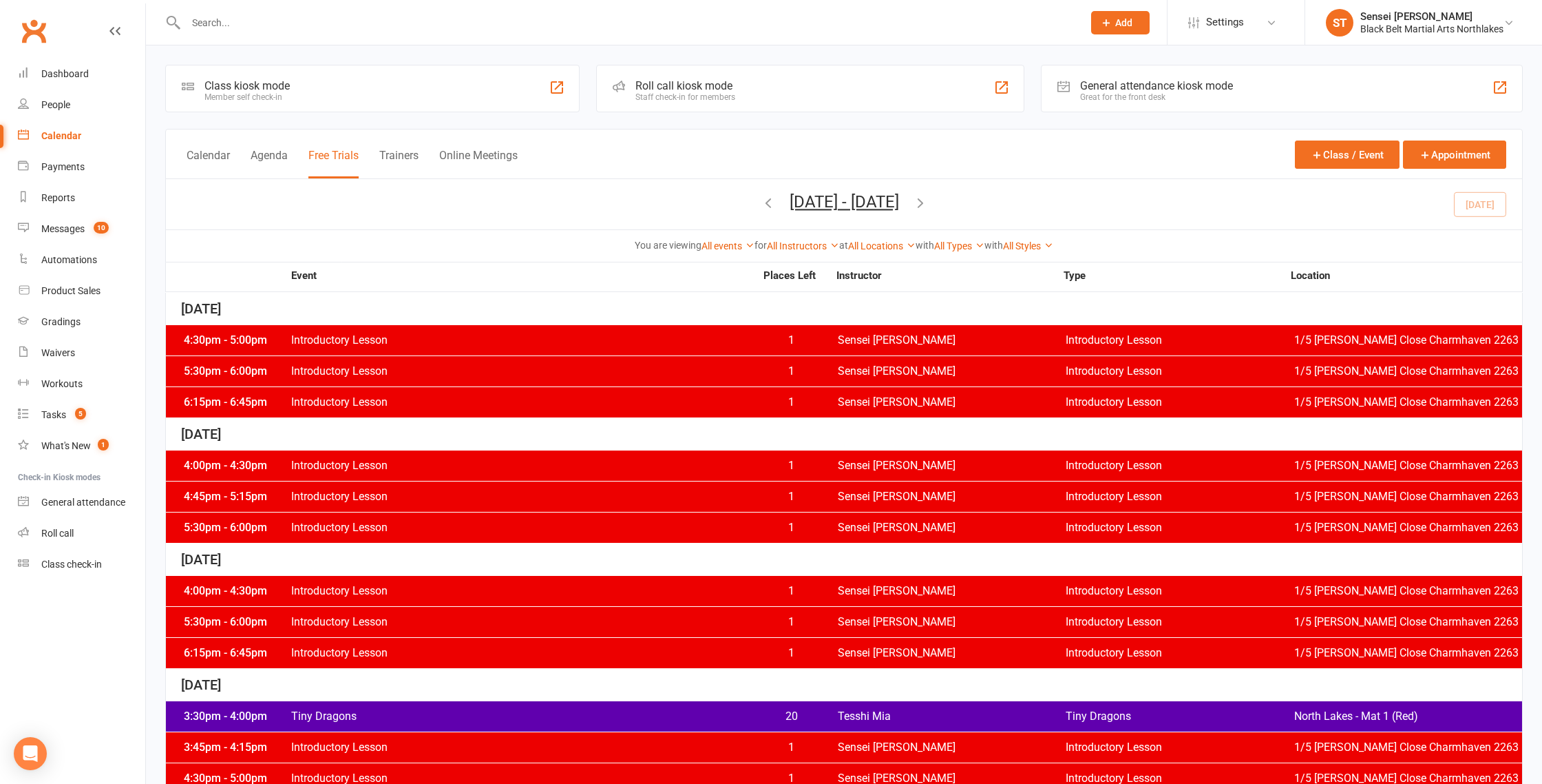
click at [248, 23] on input "text" at bounding box center [628, 23] width 892 height 19
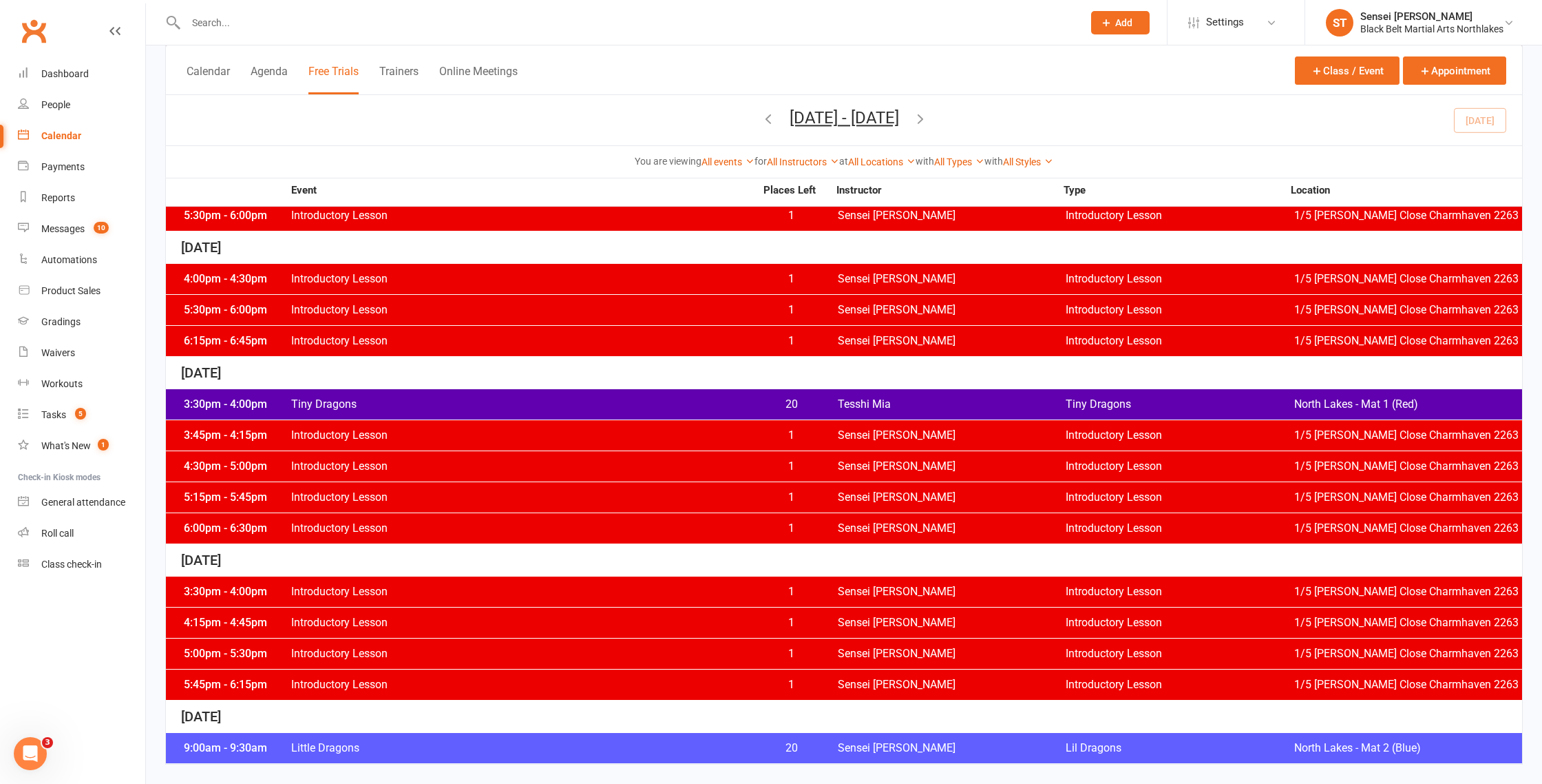
scroll to position [313, 0]
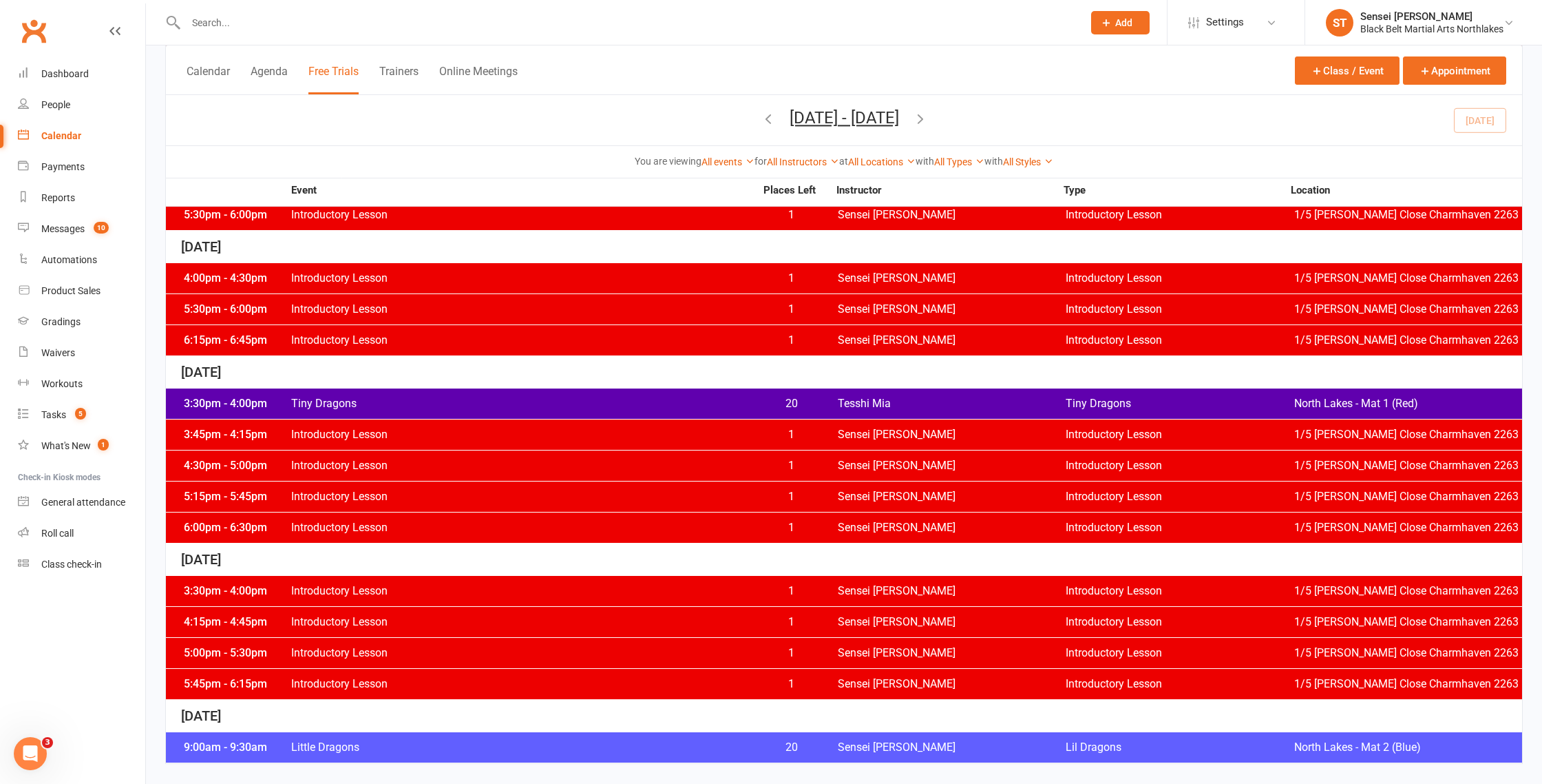
click at [210, 499] on div "5:15pm - 5:45pm" at bounding box center [236, 495] width 110 height 11
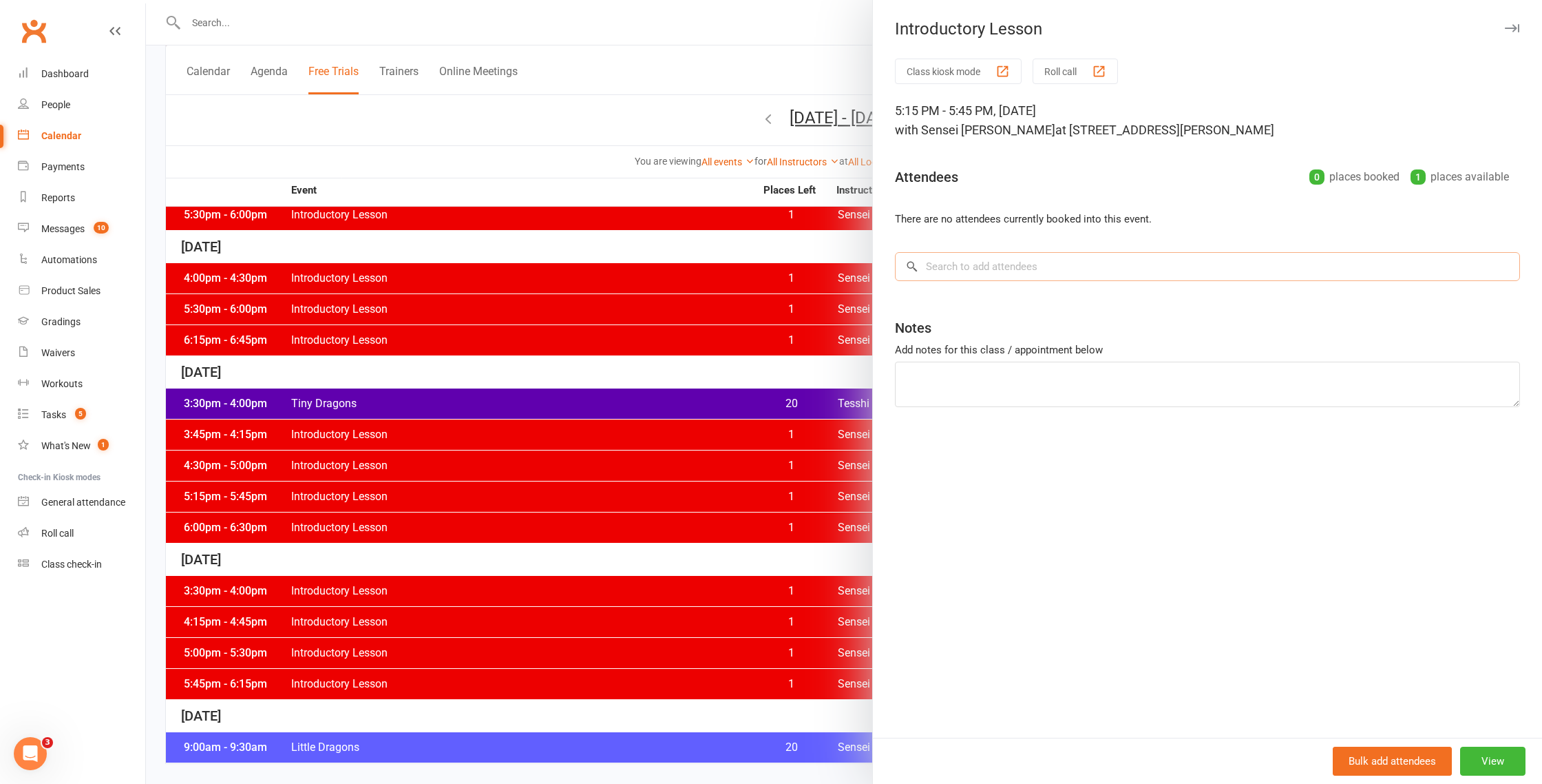
click at [967, 266] on input "search" at bounding box center [1208, 266] width 626 height 29
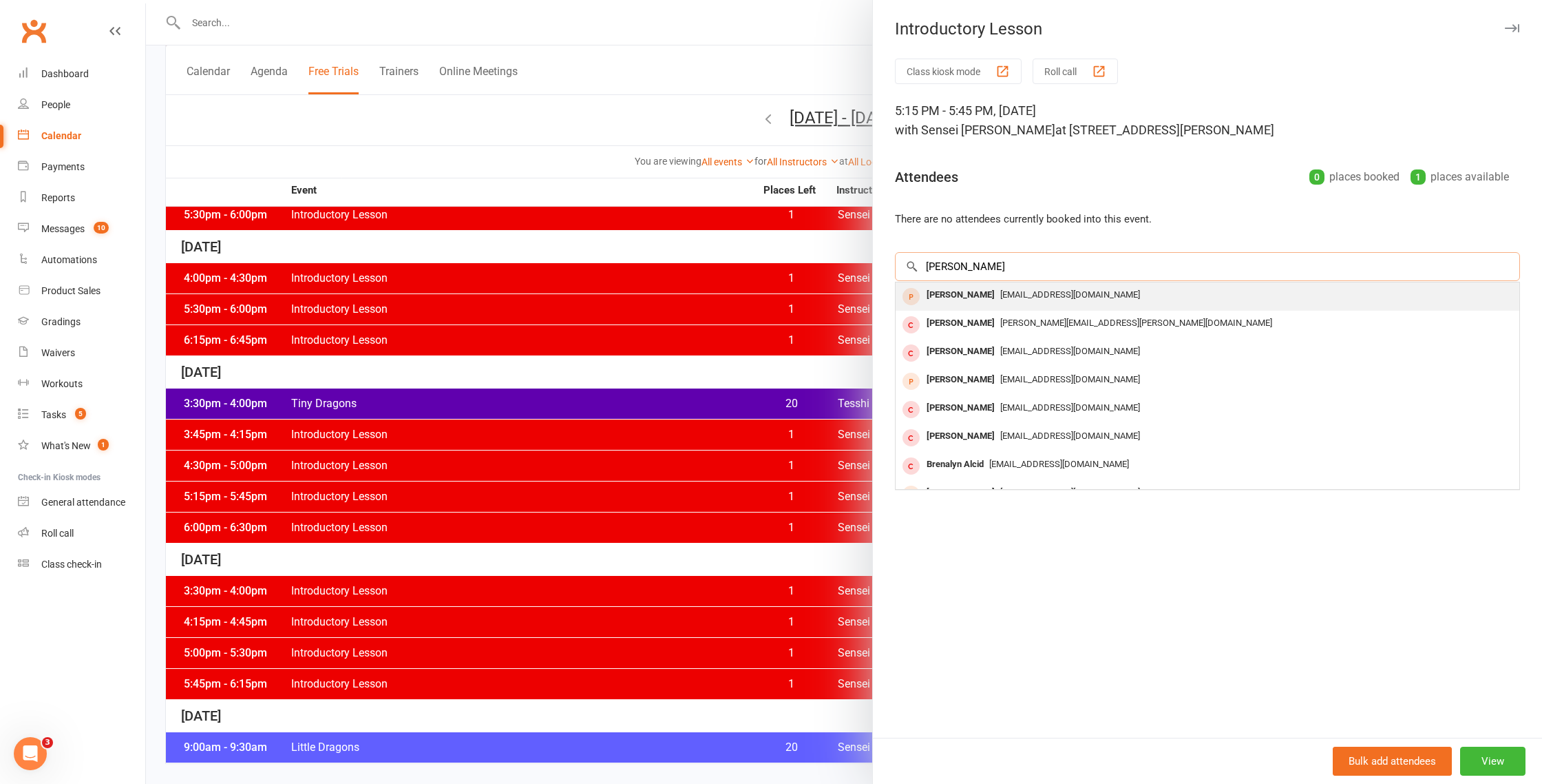
type input "alice grn"
click at [969, 294] on div "[PERSON_NAME]" at bounding box center [961, 294] width 79 height 20
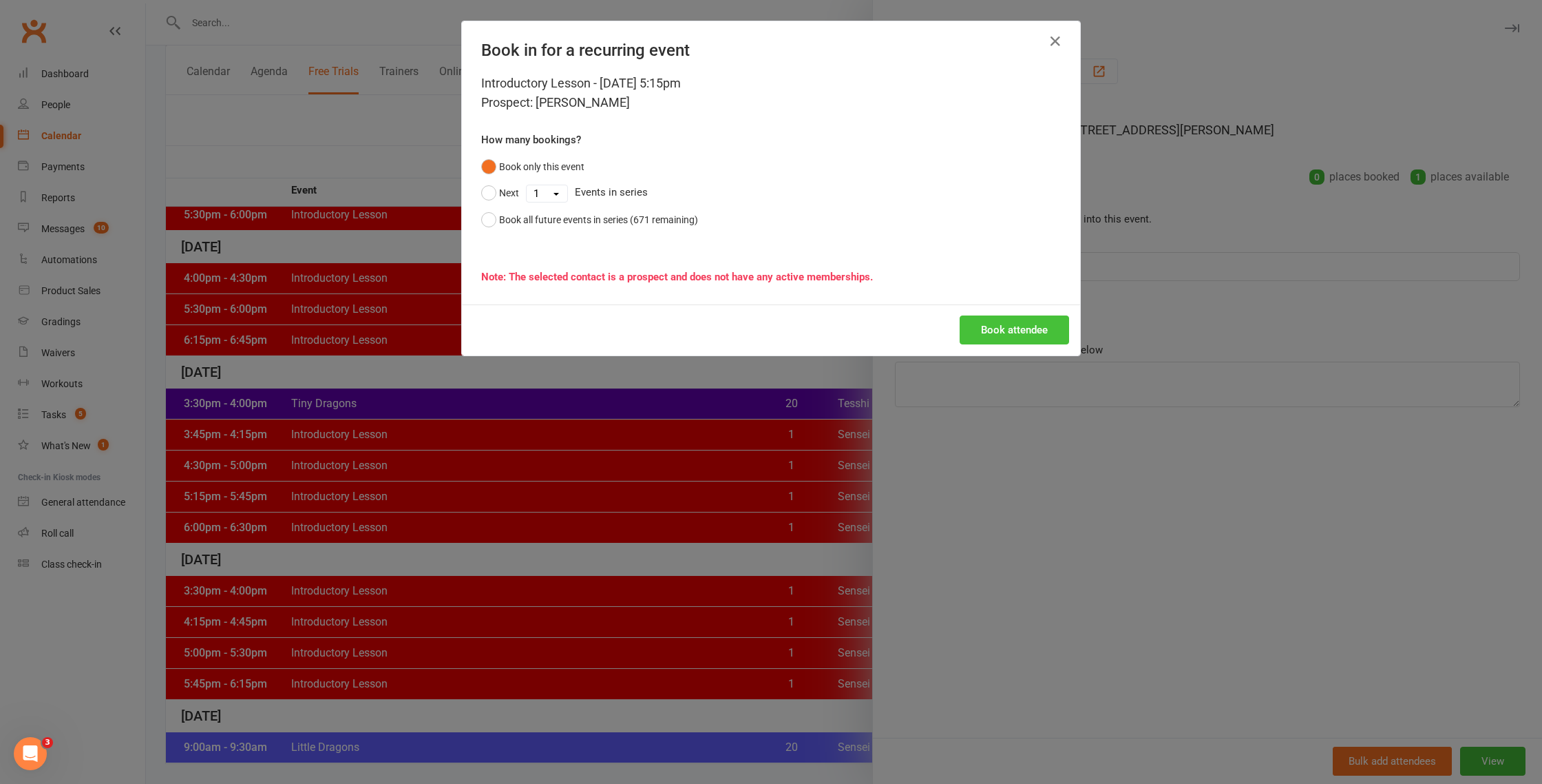
click at [1017, 332] on button "Book attendee" at bounding box center [1014, 330] width 109 height 29
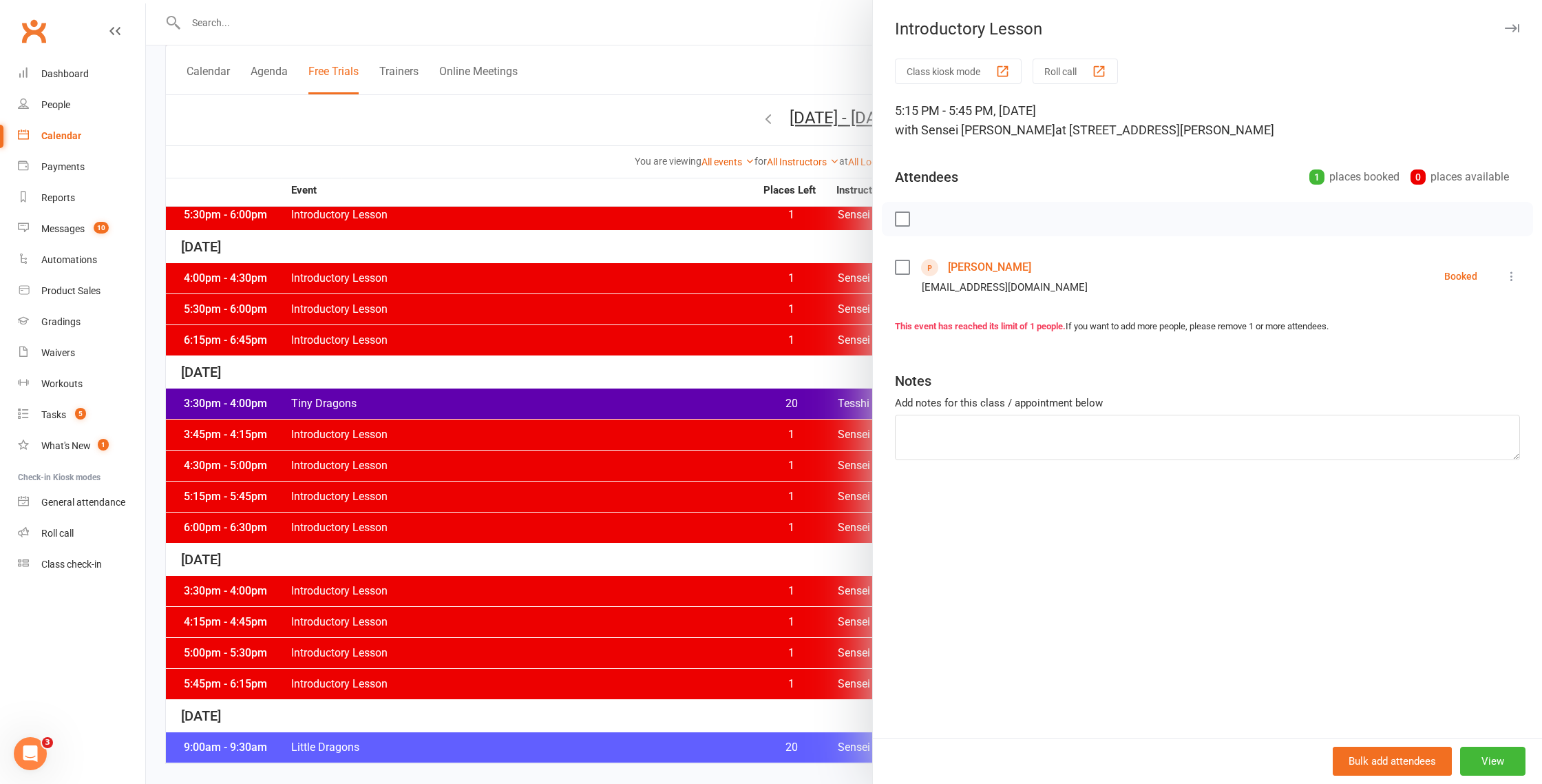
click at [992, 264] on link "[PERSON_NAME]" at bounding box center [990, 266] width 83 height 22
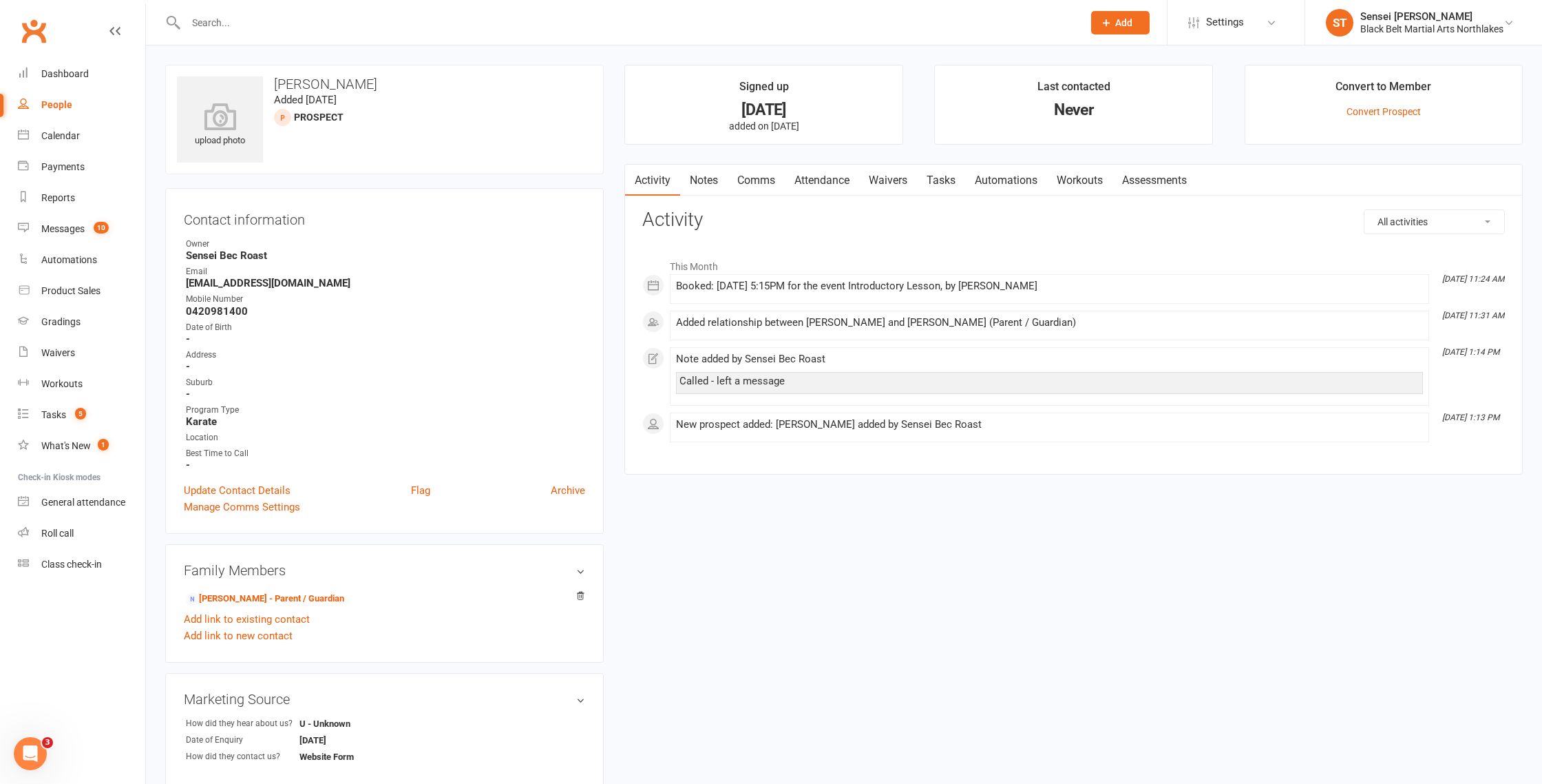
click at [715, 182] on link "Notes" at bounding box center [704, 180] width 47 height 32
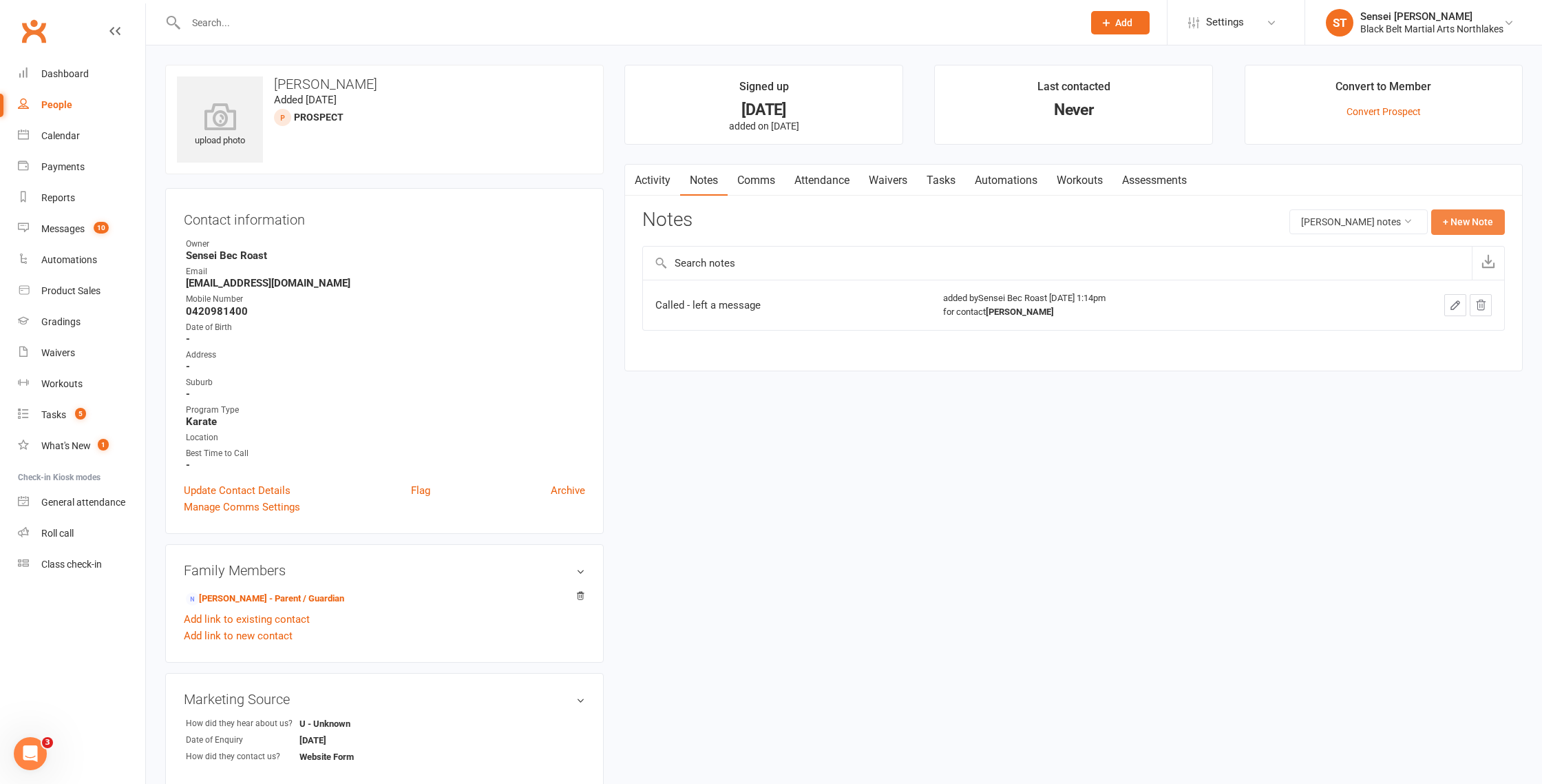
click at [1452, 212] on button "+ New Note" at bounding box center [1469, 222] width 73 height 25
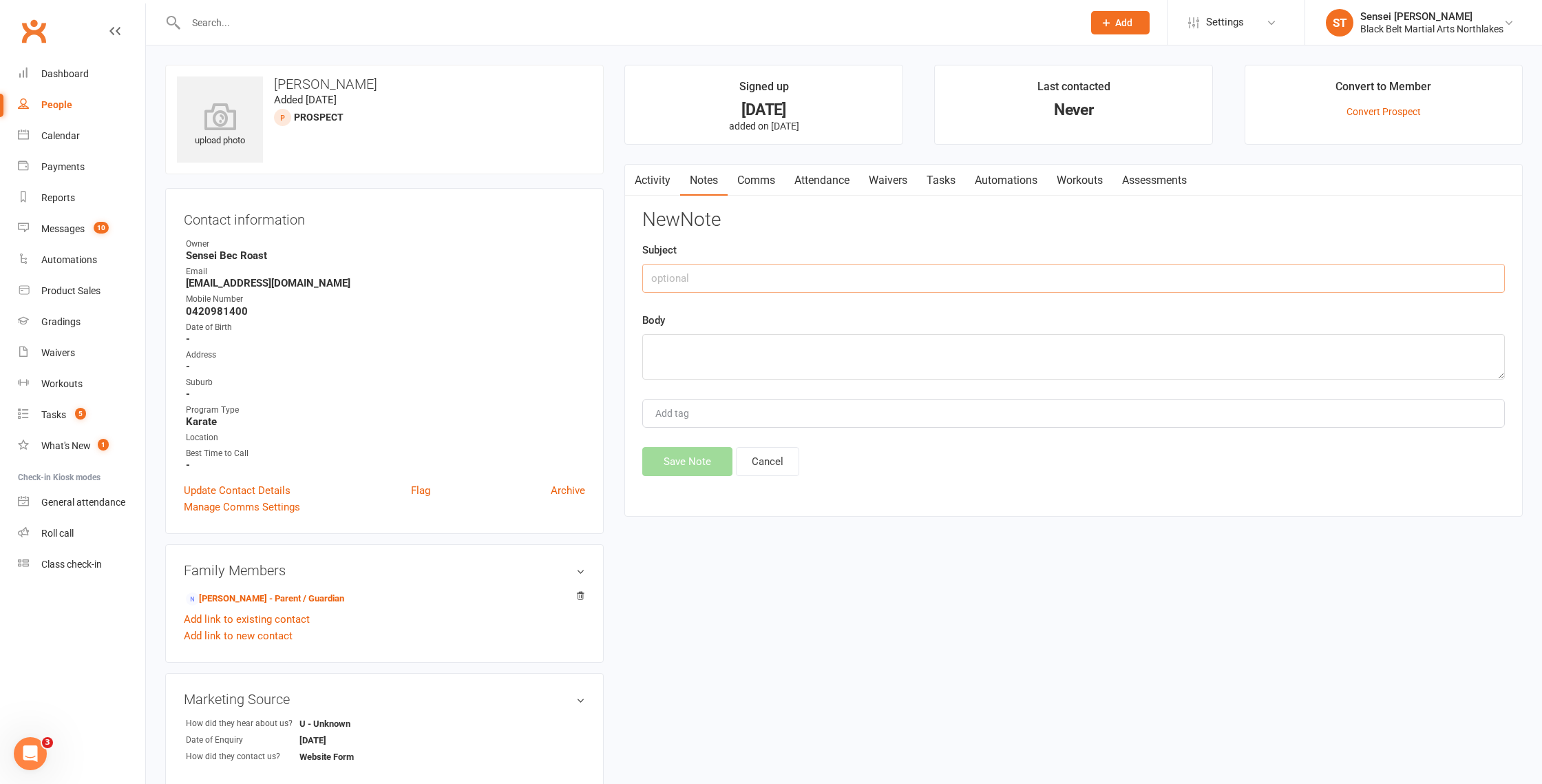
click at [712, 280] on input "text" at bounding box center [1074, 278] width 863 height 29
type input "phone call"
click at [695, 342] on textarea at bounding box center [1074, 356] width 863 height 45
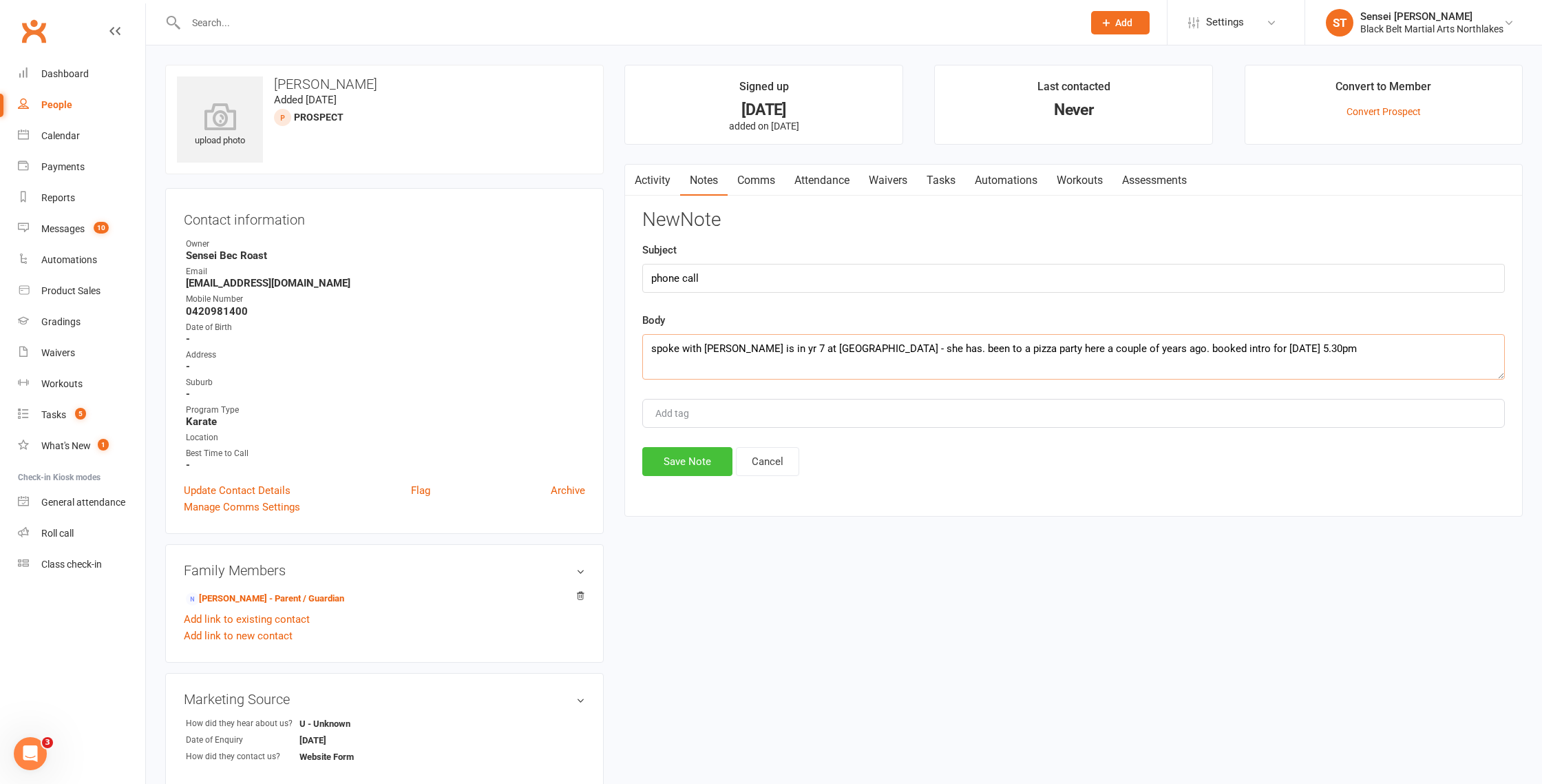
type textarea "spoke with Maki - Alice is in yr 7 at Gosford High School - she has. been to a …"
click at [687, 464] on button "Save Note" at bounding box center [687, 462] width 90 height 29
